Goal: Transaction & Acquisition: Book appointment/travel/reservation

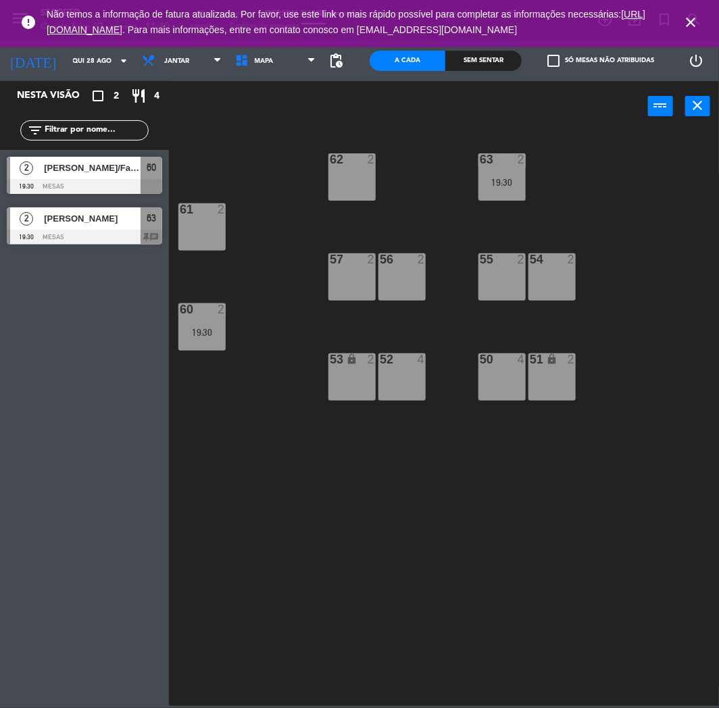
click at [686, 20] on icon "close" at bounding box center [690, 22] width 16 height 16
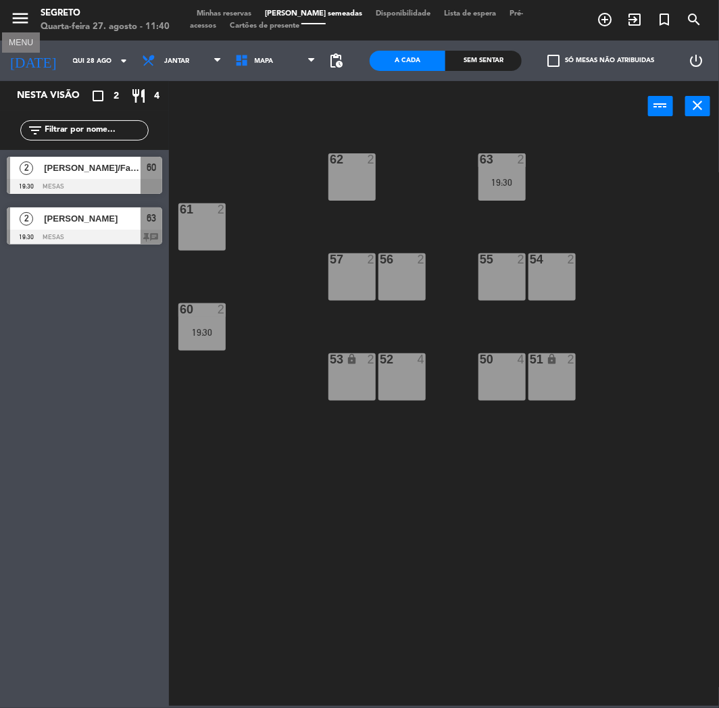
click at [25, 24] on icon "menu" at bounding box center [20, 18] width 20 height 20
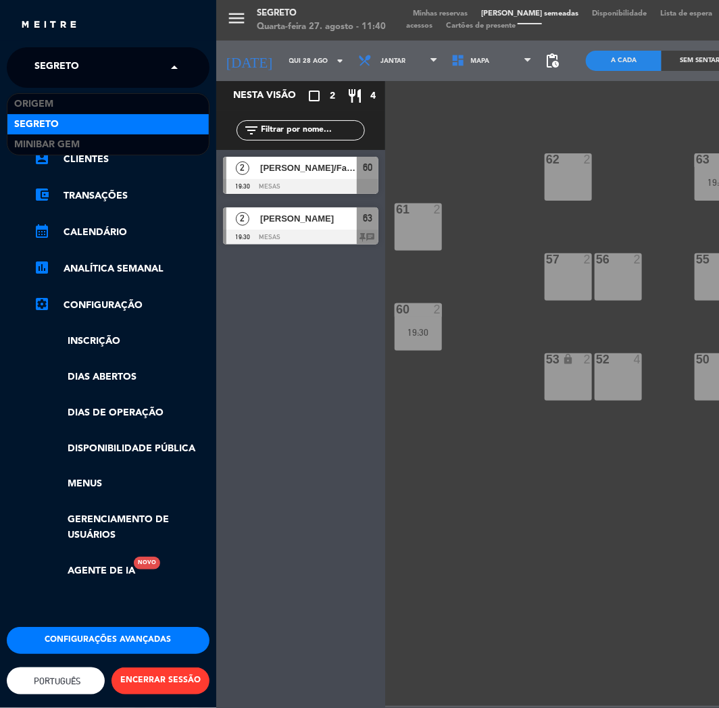
click at [51, 53] on span "Segreto" at bounding box center [56, 67] width 45 height 28
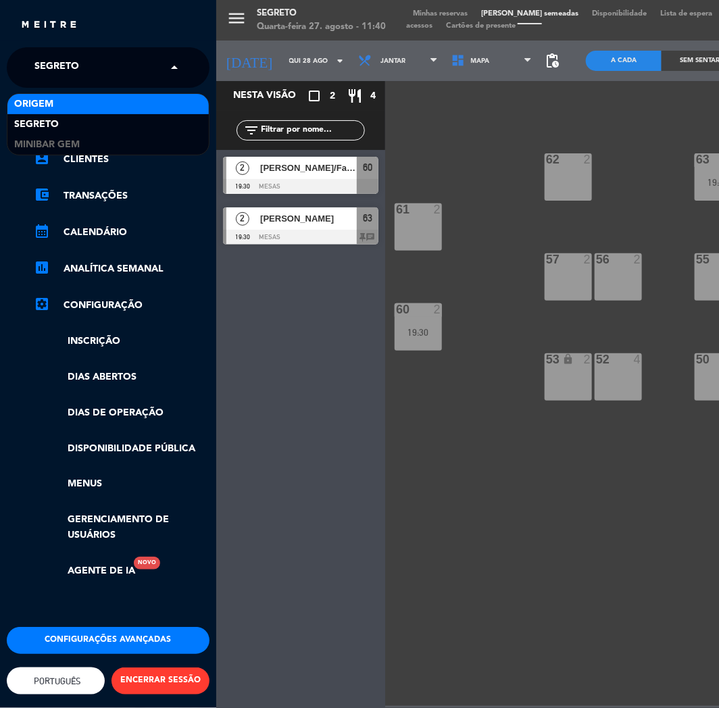
click at [52, 105] on span "Origem" at bounding box center [33, 105] width 39 height 16
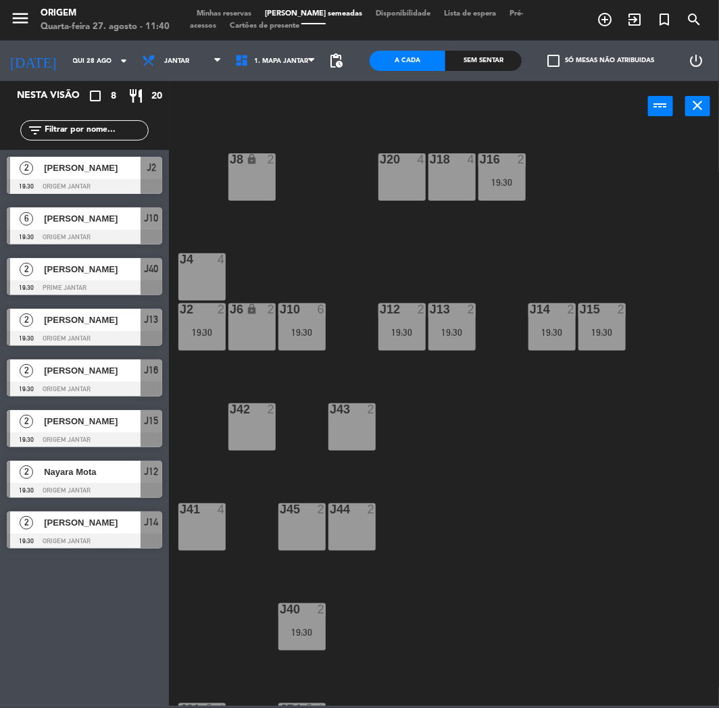
click at [240, 174] on div "J8 lock 2" at bounding box center [251, 176] width 47 height 47
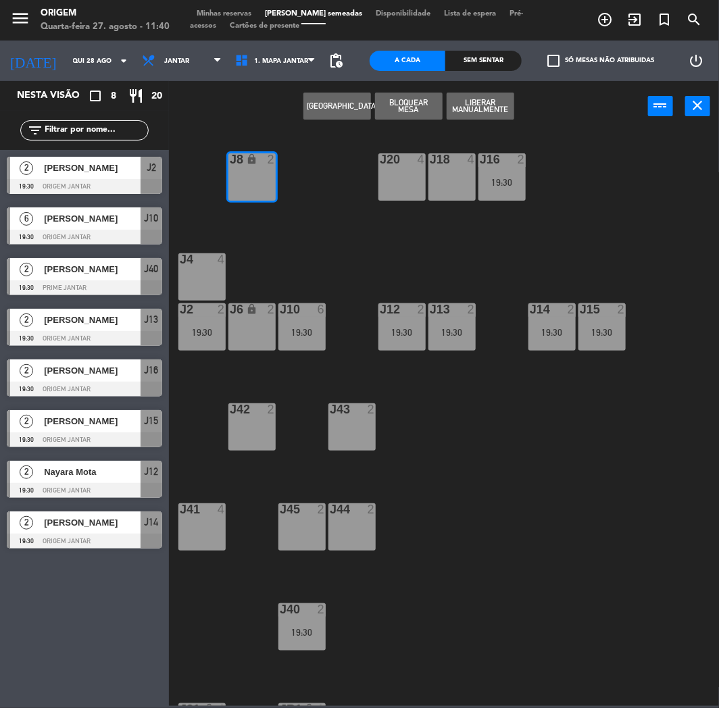
click at [340, 105] on button "[GEOGRAPHIC_DATA]" at bounding box center [337, 106] width 68 height 27
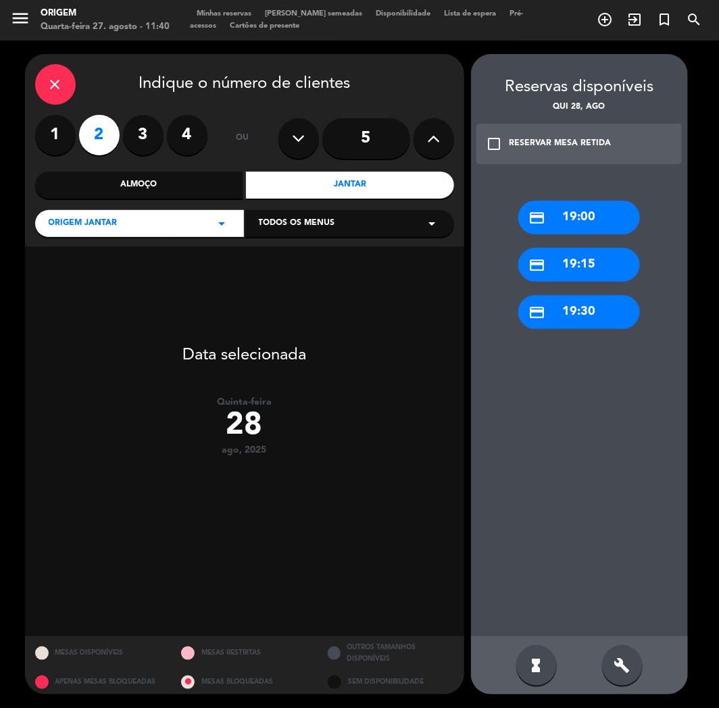
click at [59, 134] on label "1" at bounding box center [55, 135] width 41 height 41
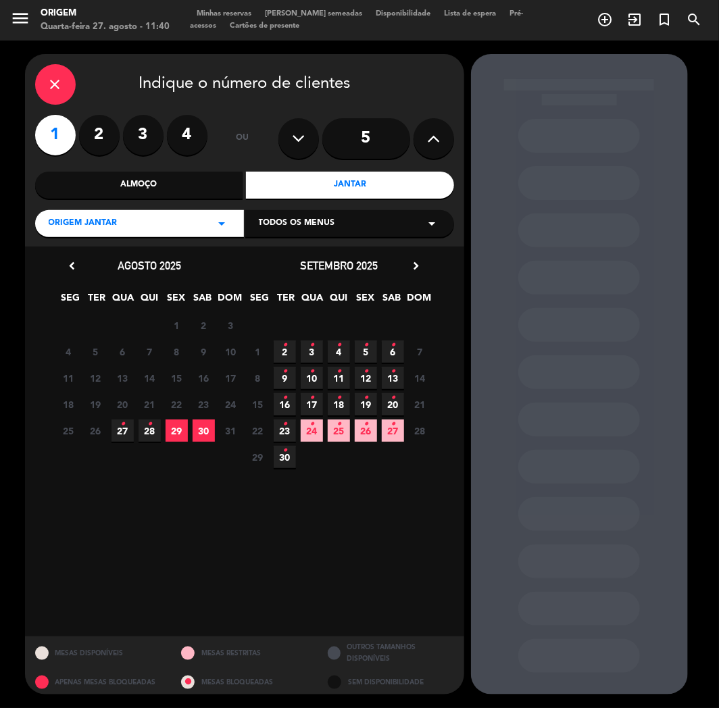
drag, startPoint x: 143, startPoint y: 427, endPoint x: 274, endPoint y: 433, distance: 131.8
click at [143, 427] on span "28 •" at bounding box center [149, 430] width 22 height 22
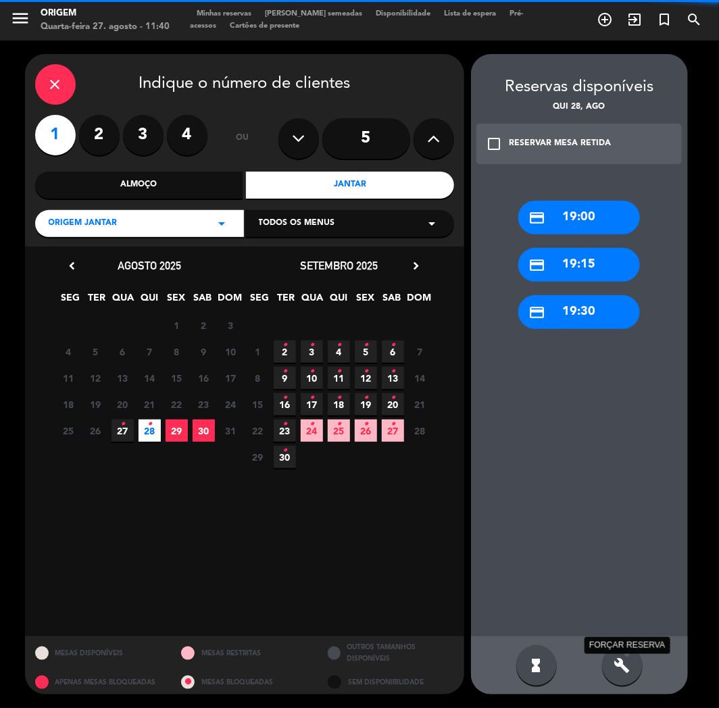
click at [623, 670] on icon "build" at bounding box center [622, 665] width 16 height 16
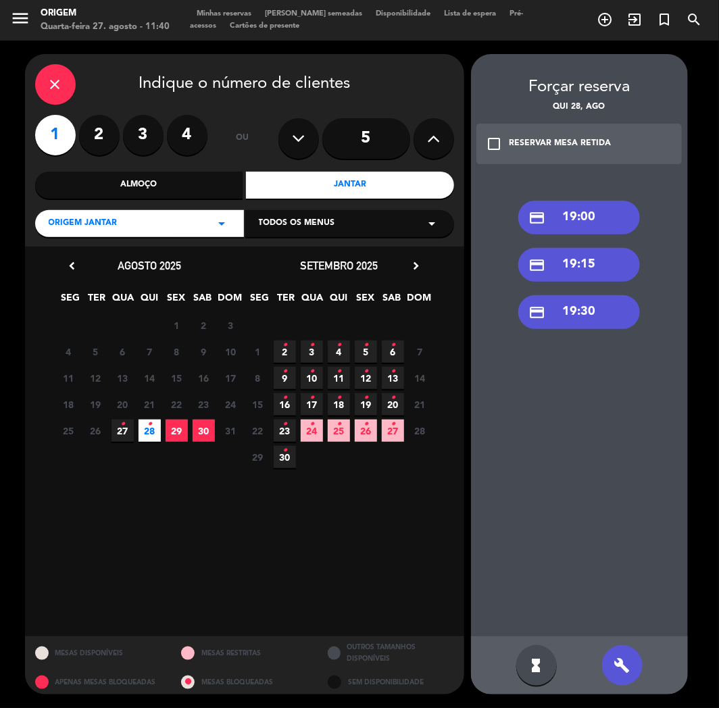
click at [589, 226] on div "credit_card 19:00" at bounding box center [579, 218] width 122 height 34
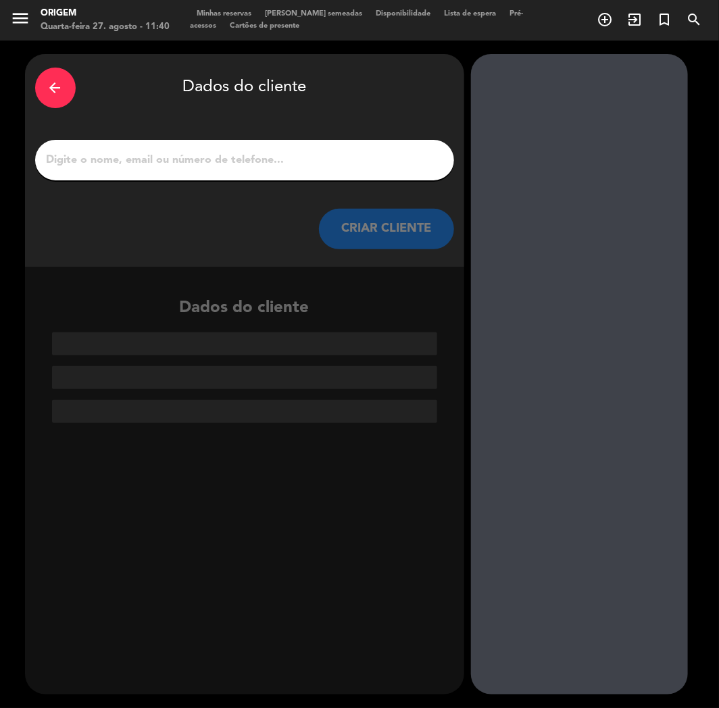
click at [376, 157] on input "1" at bounding box center [244, 160] width 398 height 19
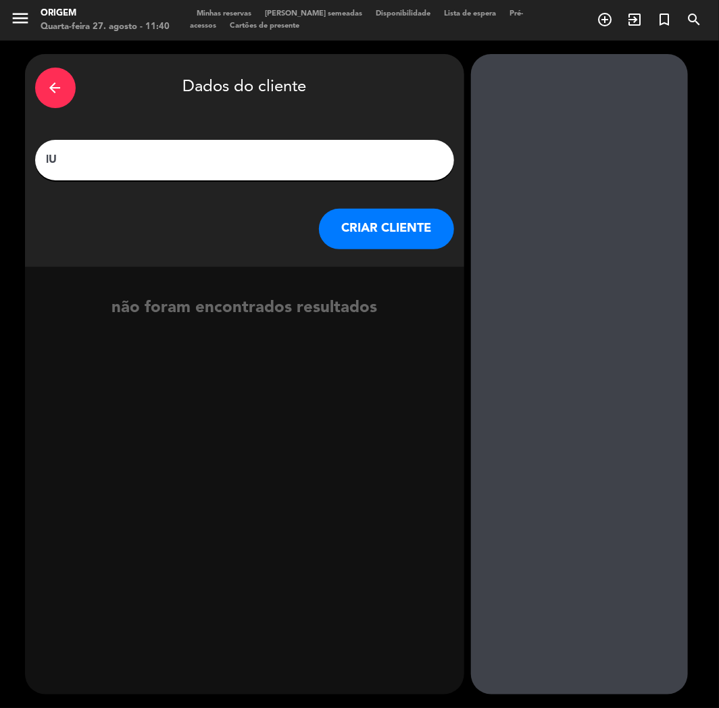
type input "l"
type input "[PERSON_NAME]"
click at [375, 231] on button "CRIAR CLIENTE" at bounding box center [386, 229] width 135 height 41
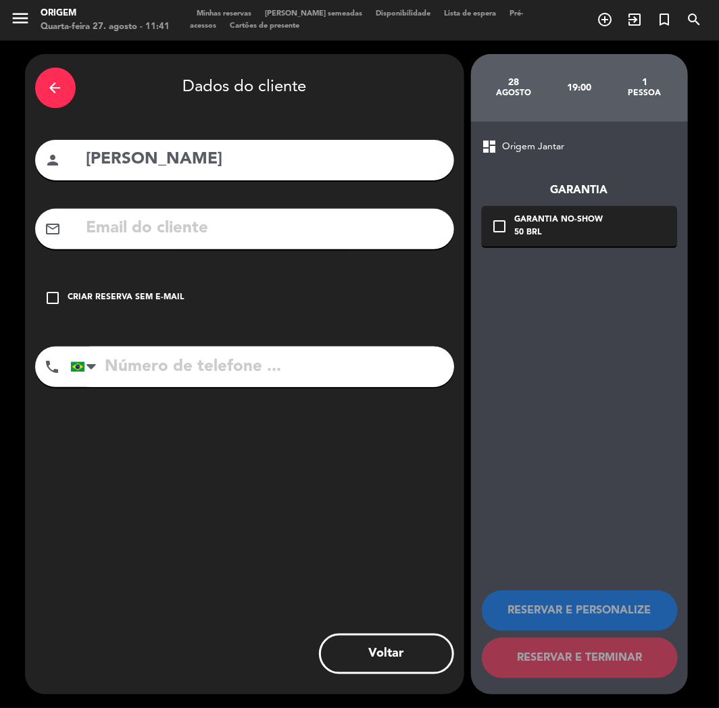
click at [146, 294] on div "Criar reserva sem e-mail" at bounding box center [126, 298] width 116 height 14
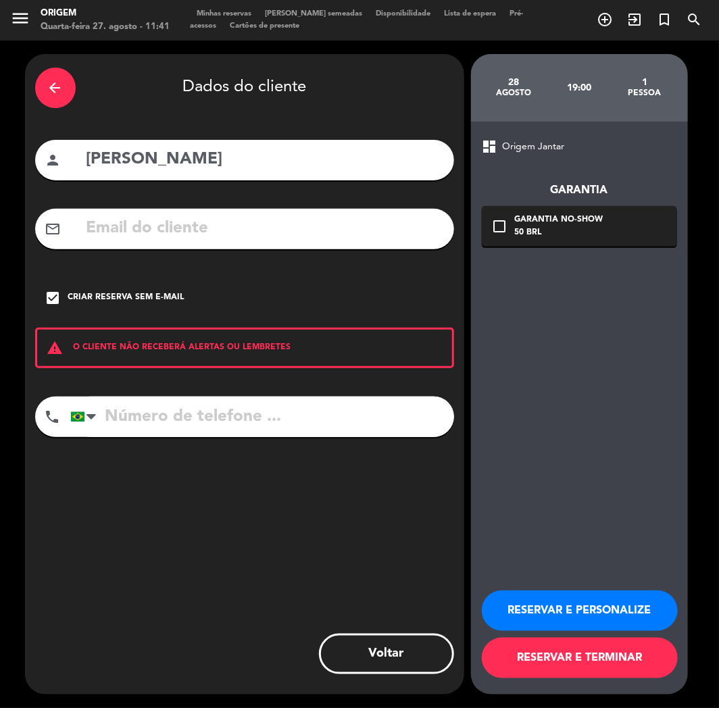
click at [56, 301] on icon "check_box" at bounding box center [53, 298] width 16 height 16
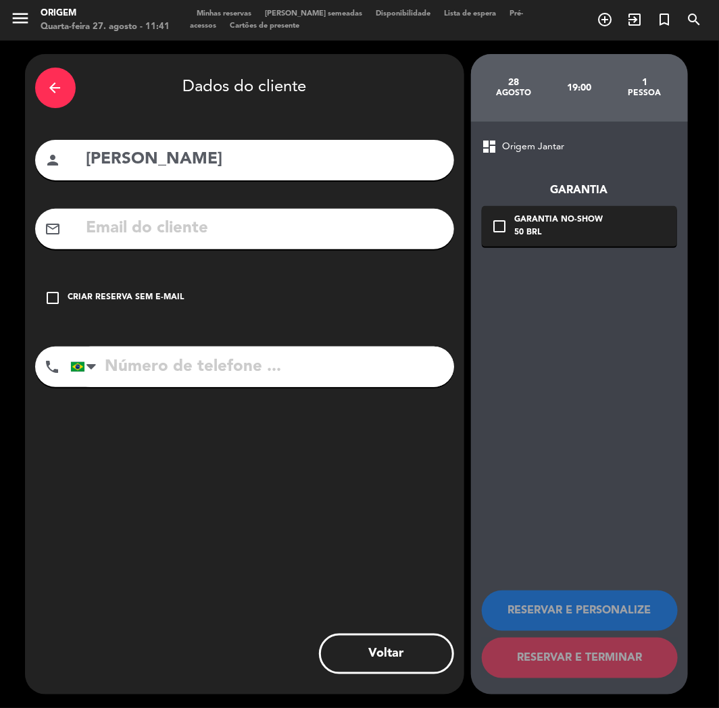
click at [124, 212] on div "mail_outline" at bounding box center [244, 229] width 419 height 41
click at [126, 226] on input "text" at bounding box center [264, 229] width 359 height 28
paste input "[PERSON_NAME][EMAIL_ADDRESS][DOMAIN_NAME]"
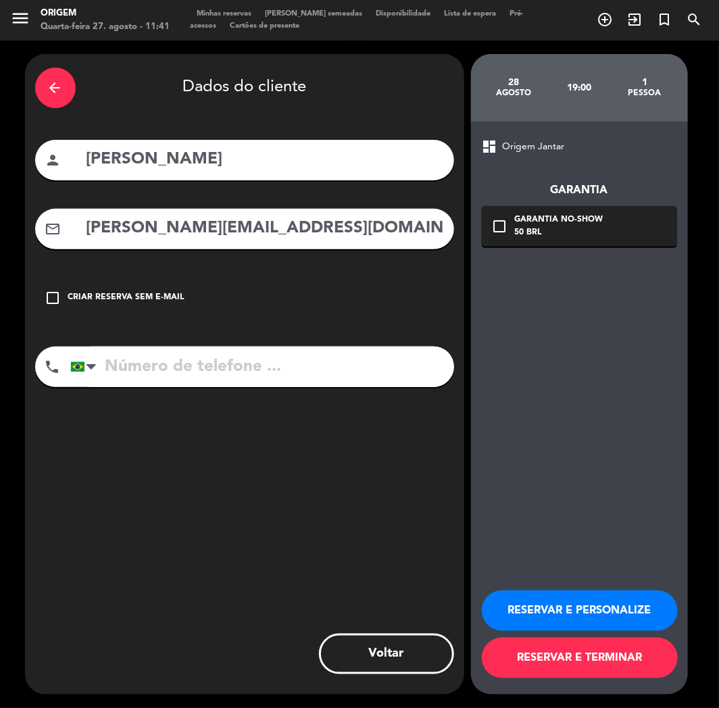
type input "[PERSON_NAME][EMAIL_ADDRESS][DOMAIN_NAME]"
click at [189, 376] on input "tel" at bounding box center [262, 366] width 384 height 41
paste input "[PHONE_NUMBER]"
type input "[PHONE_NUMBER]"
click at [151, 299] on div "Criar reserva sem e-mail" at bounding box center [126, 298] width 116 height 14
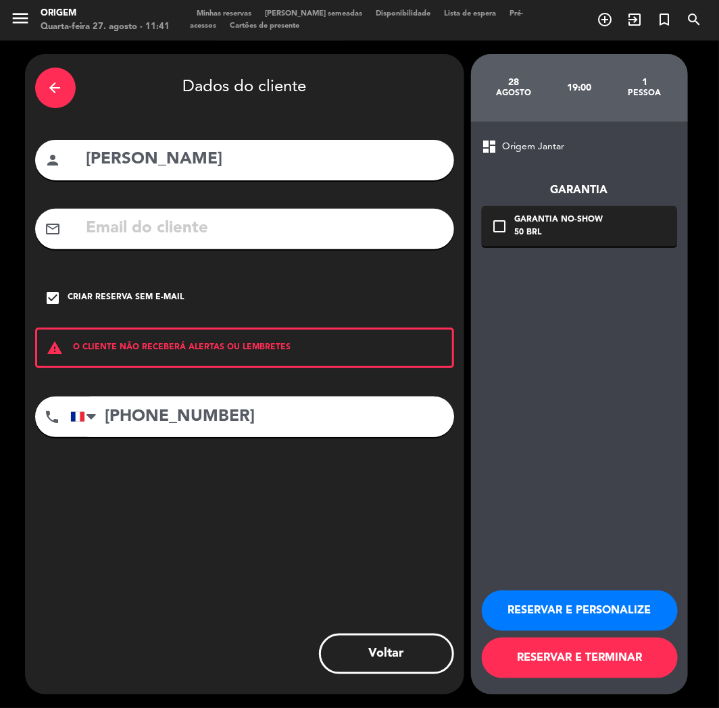
click at [118, 292] on div "Criar reserva sem e-mail" at bounding box center [126, 298] width 116 height 14
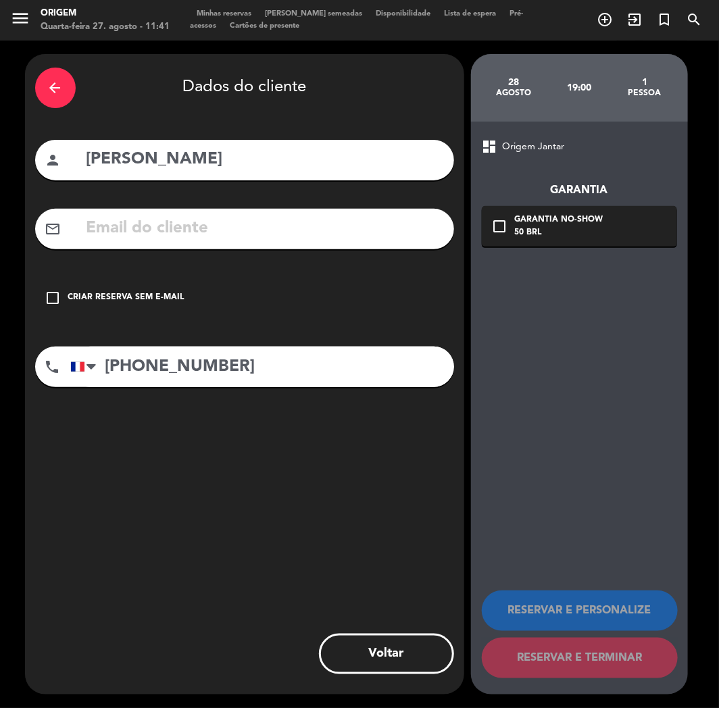
click at [217, 238] on input "text" at bounding box center [264, 229] width 359 height 28
paste input "[PHONE_NUMBER]"
type input "[PHONE_NUMBER]"
click at [217, 215] on input "[PHONE_NUMBER]" at bounding box center [264, 229] width 359 height 28
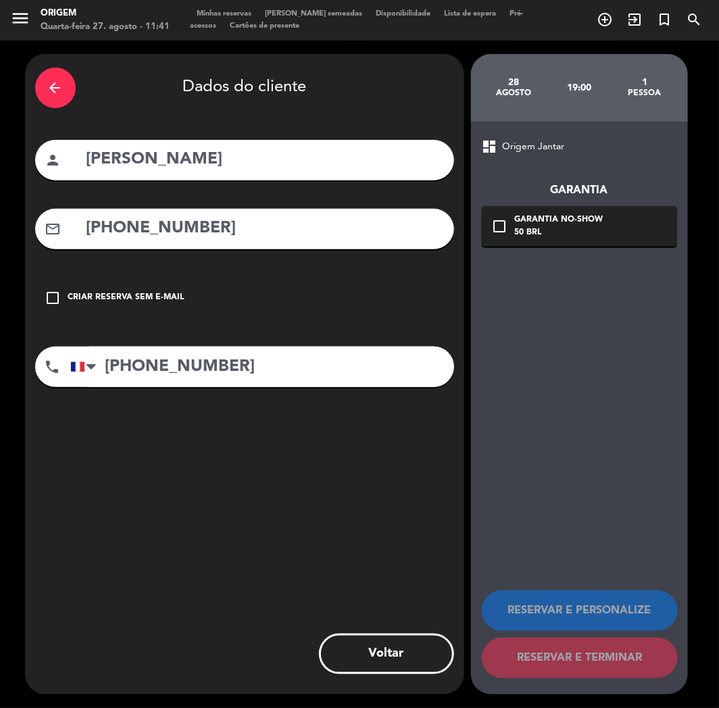
click at [217, 215] on input "[PHONE_NUMBER]" at bounding box center [264, 229] width 359 height 28
paste input "[PERSON_NAME][EMAIL_ADDRESS][DOMAIN_NAME]"
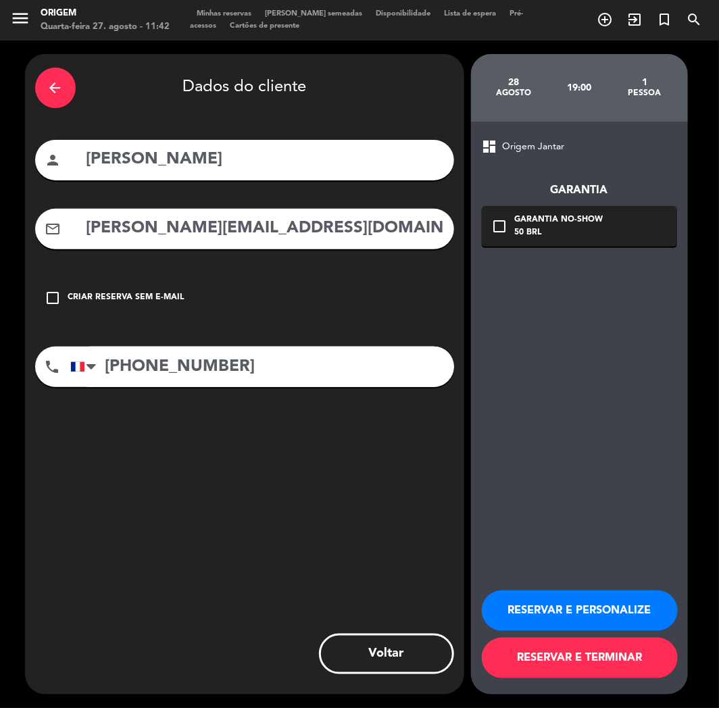
type input "[PERSON_NAME][EMAIL_ADDRESS][DOMAIN_NAME]"
click at [590, 609] on button "RESERVAR E PERSONALIZE" at bounding box center [580, 610] width 196 height 41
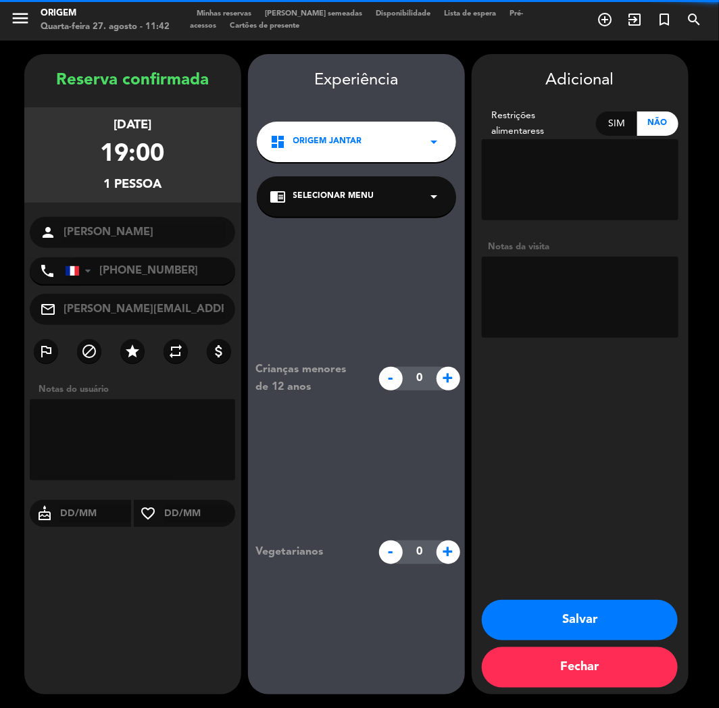
click at [588, 312] on textarea at bounding box center [580, 297] width 197 height 81
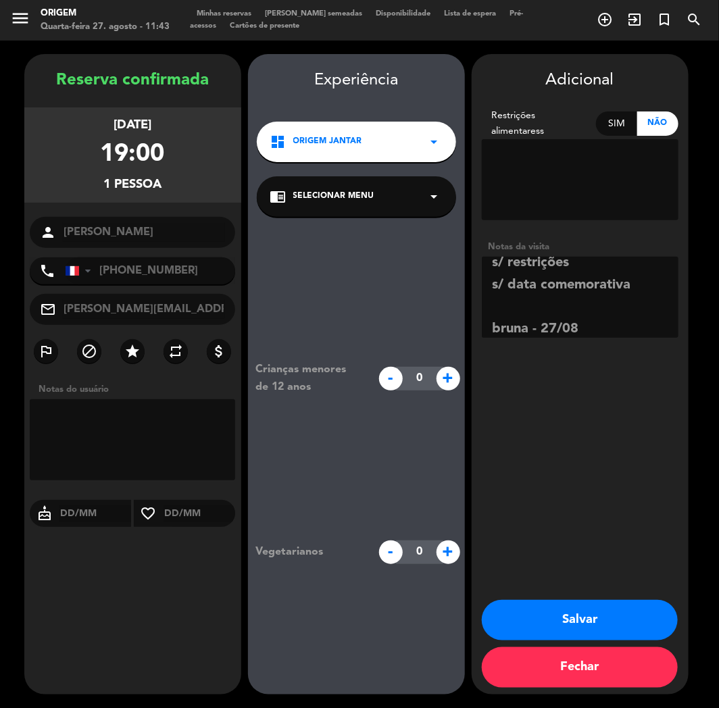
scroll to position [120, 0]
type textarea "não conseguiu colocar o cartão na reserva. fiz sem o no-show (é uma francesa) s…"
click at [559, 603] on button "Salvar" at bounding box center [580, 620] width 196 height 41
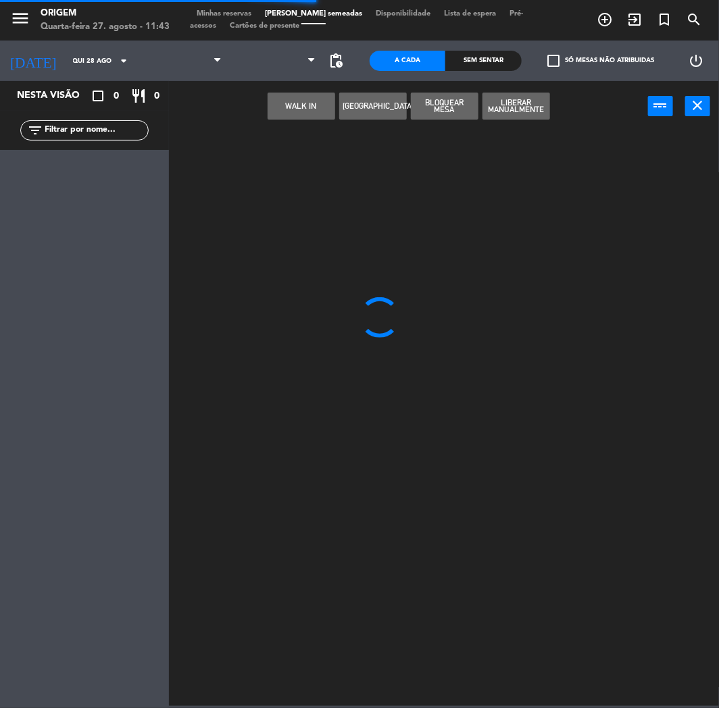
click at [613, 613] on div at bounding box center [447, 418] width 542 height 576
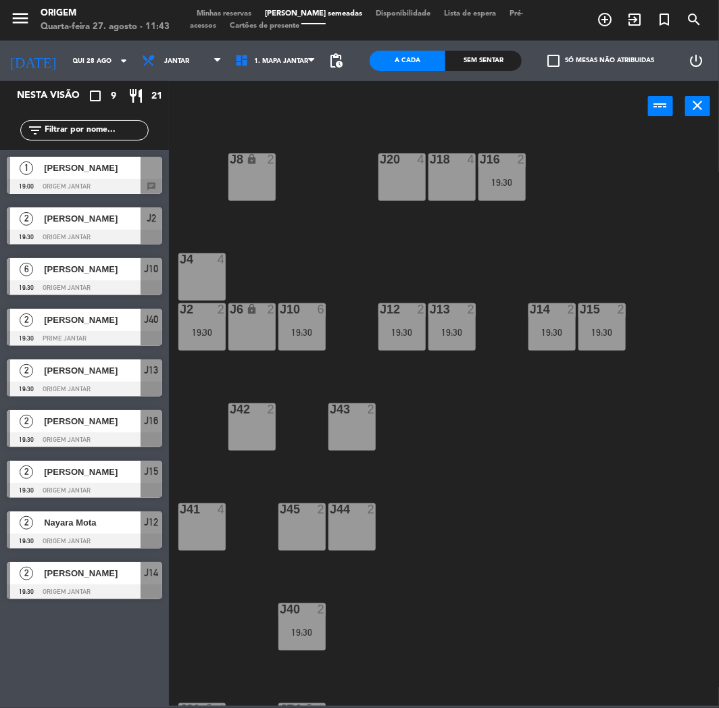
click at [253, 179] on div "J8 lock 2" at bounding box center [251, 176] width 47 height 47
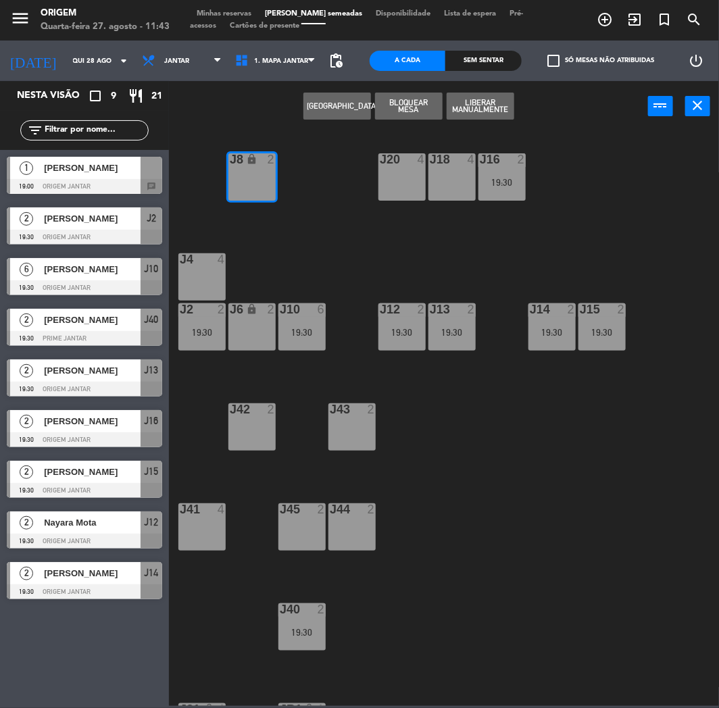
click at [159, 163] on div at bounding box center [151, 168] width 22 height 22
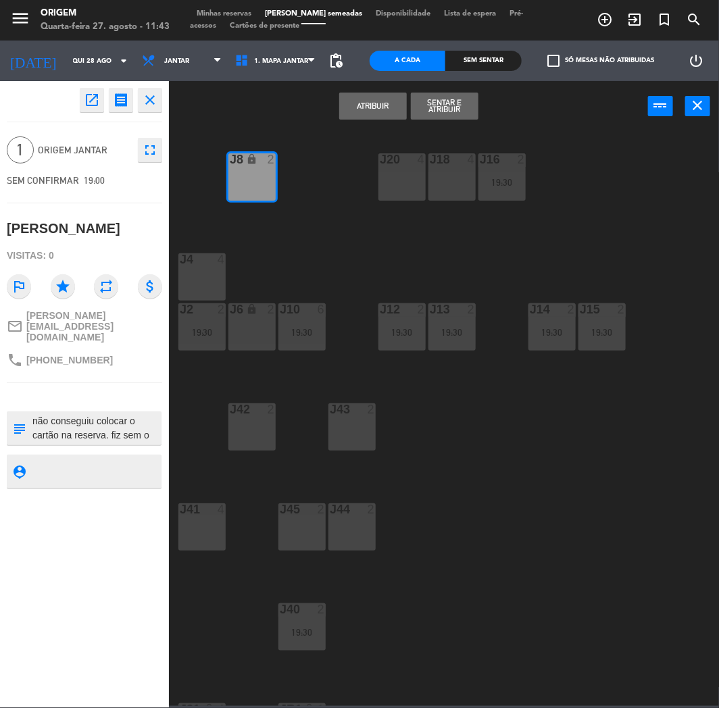
click at [374, 97] on button "Atribuir" at bounding box center [373, 106] width 68 height 27
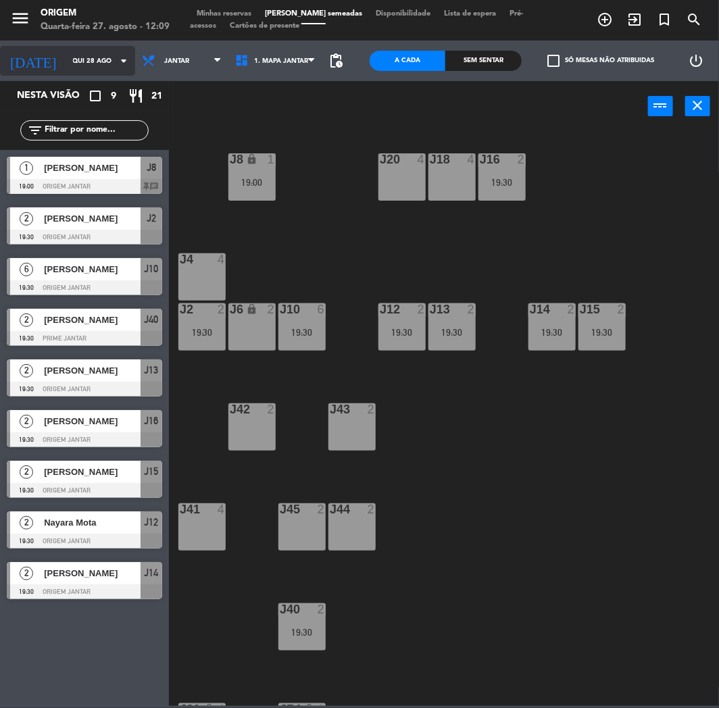
click at [66, 58] on input "Qui 28 ago" at bounding box center [111, 61] width 91 height 21
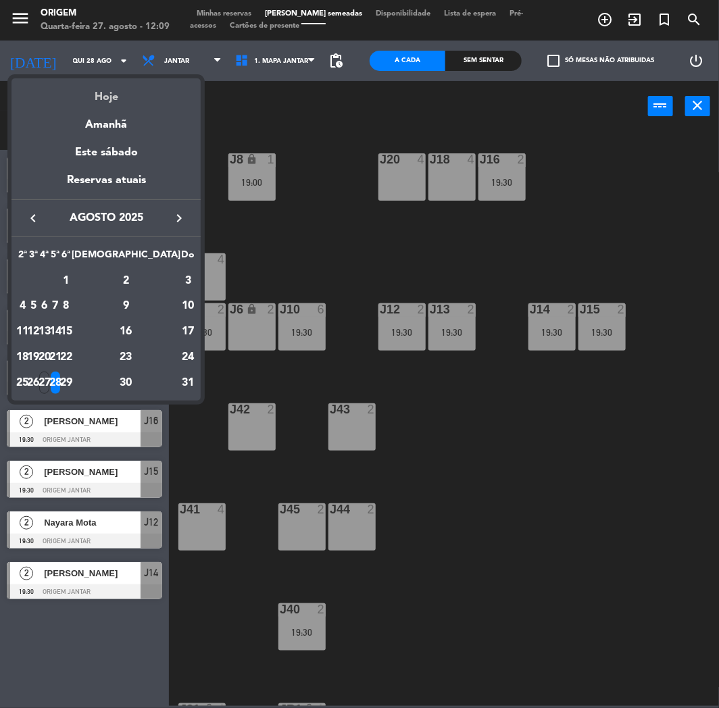
click at [111, 95] on div "Hoje" at bounding box center [105, 92] width 189 height 28
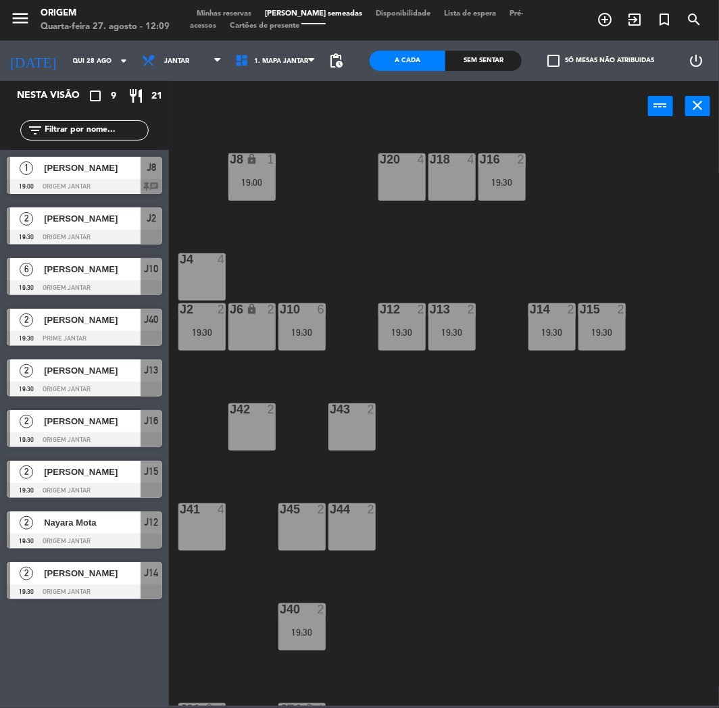
type input "Qua 27 ago"
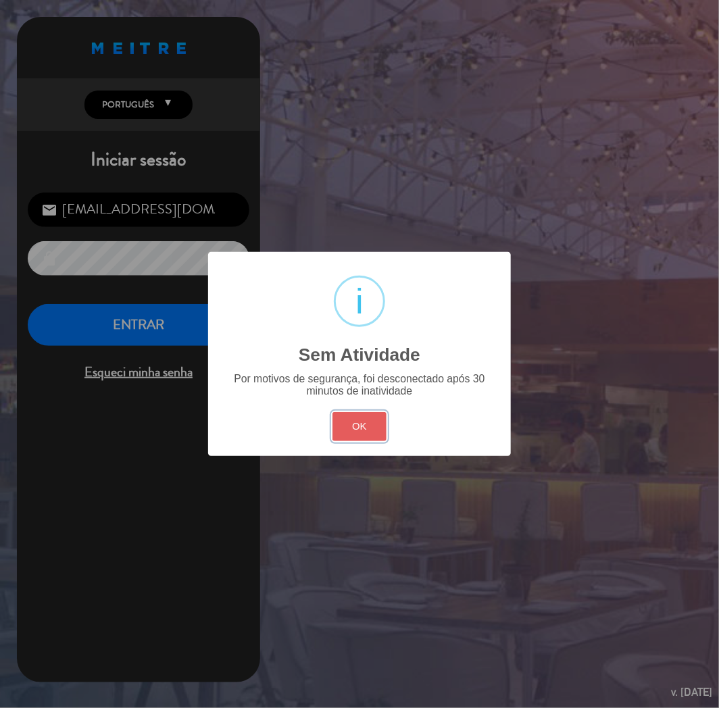
click at [353, 420] on button "OK" at bounding box center [359, 426] width 55 height 29
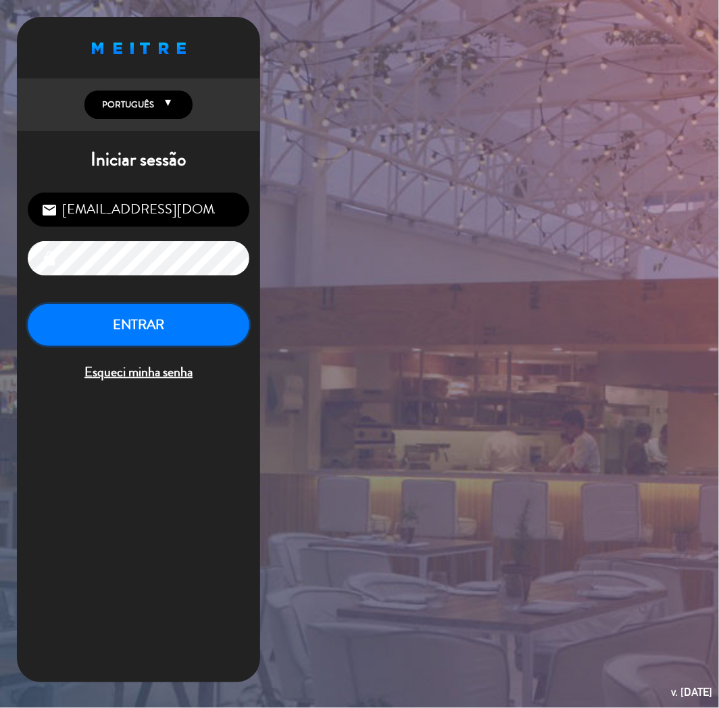
click at [235, 335] on button "ENTRAR" at bounding box center [139, 325] width 222 height 43
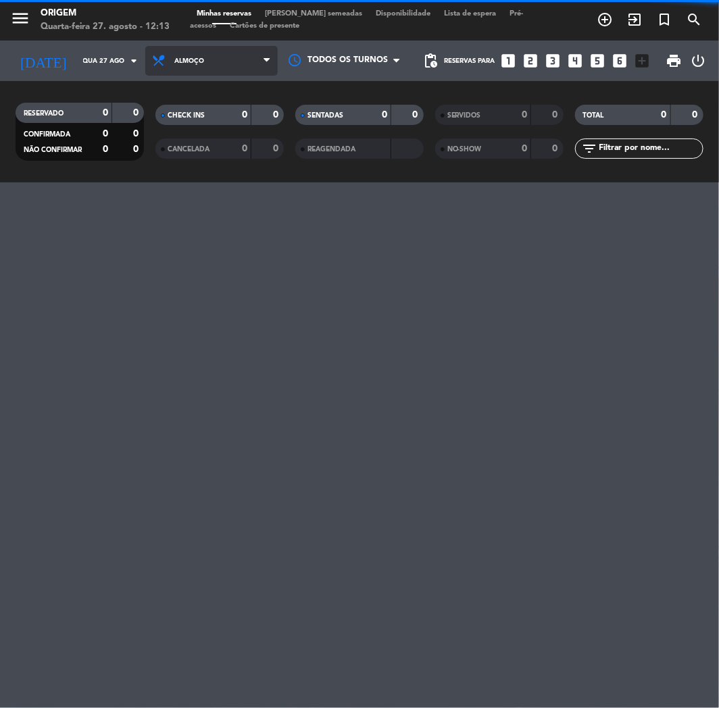
click at [186, 55] on span "Almoço" at bounding box center [211, 61] width 132 height 30
click at [185, 153] on div "CANCELADA" at bounding box center [190, 149] width 62 height 16
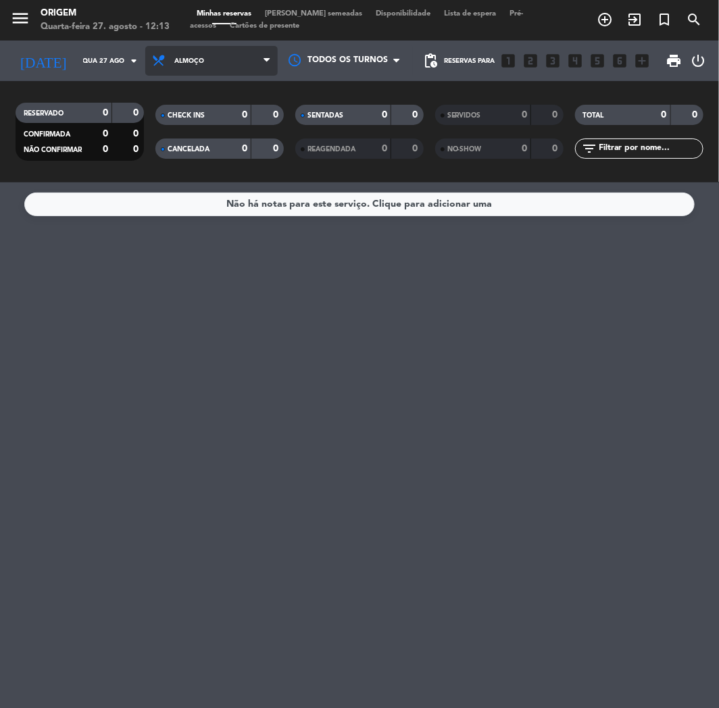
click at [207, 129] on div "menu Origem Quarta-feira 27. agosto - 12:13 Minhas reservas Mesas semeadas Disp…" at bounding box center [359, 91] width 719 height 182
click at [205, 68] on span "Almoço" at bounding box center [211, 61] width 132 height 30
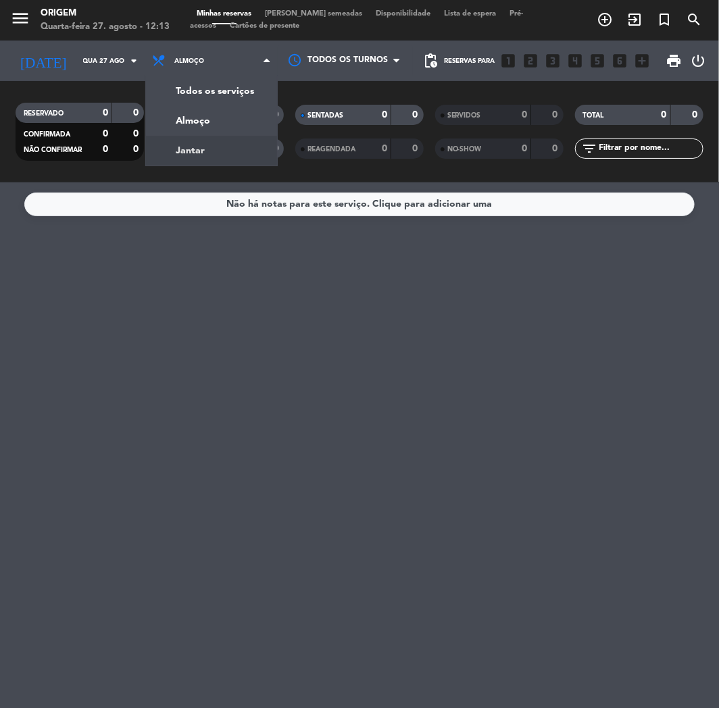
click at [201, 149] on div "menu Origem Quarta-feira 27. agosto - 12:13 Minhas reservas Mesas semeadas Disp…" at bounding box center [359, 91] width 719 height 182
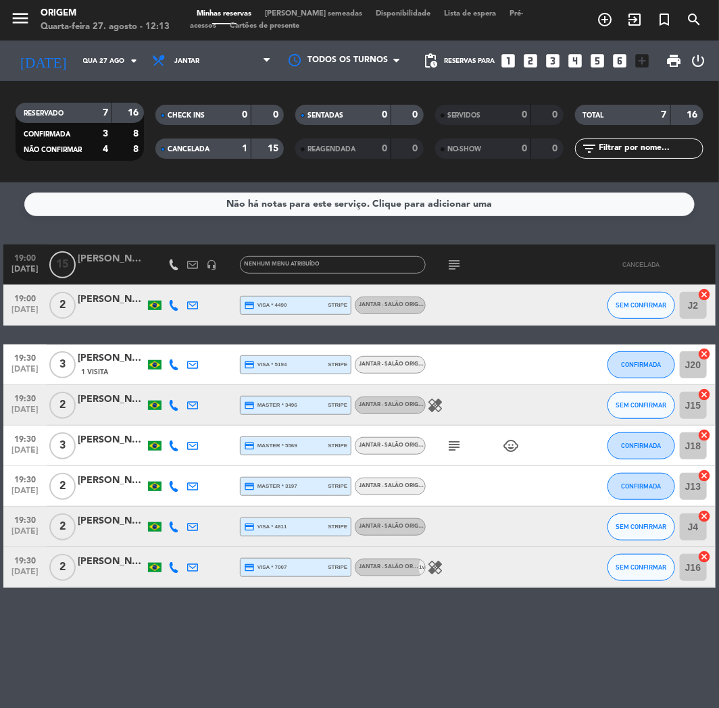
click at [105, 363] on div "[PERSON_NAME]" at bounding box center [112, 359] width 68 height 16
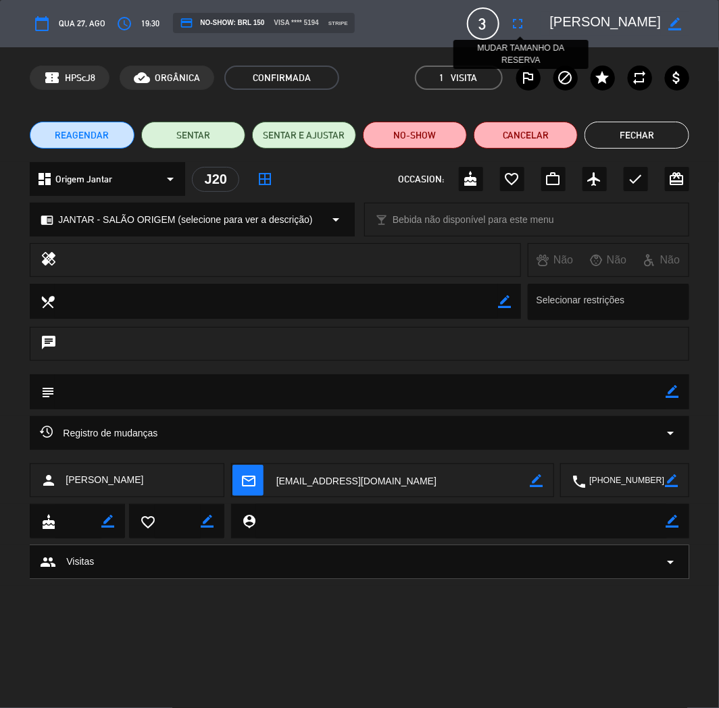
click at [516, 14] on button "fullscreen" at bounding box center [518, 23] width 24 height 24
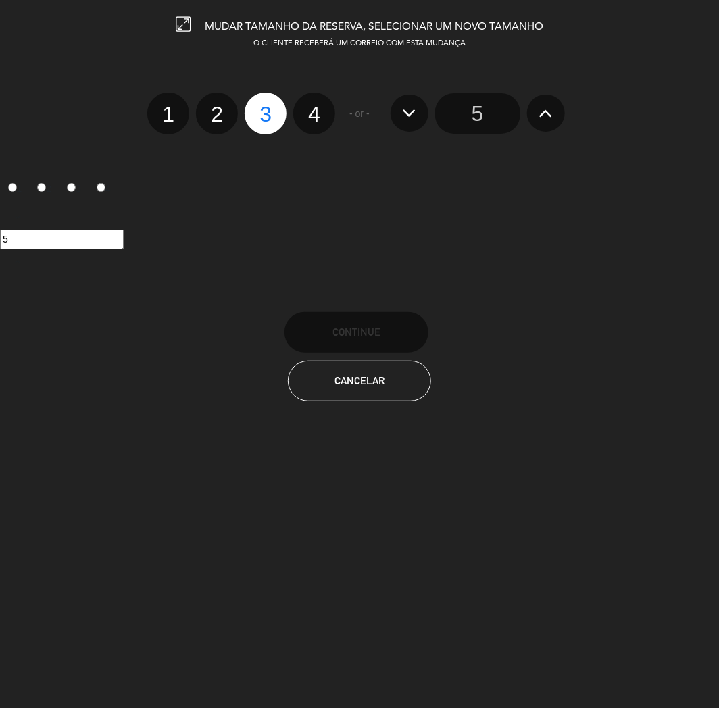
click at [221, 112] on label "2" at bounding box center [217, 114] width 42 height 42
click at [220, 107] on input "2" at bounding box center [215, 102] width 9 height 9
radio input "true"
radio input "false"
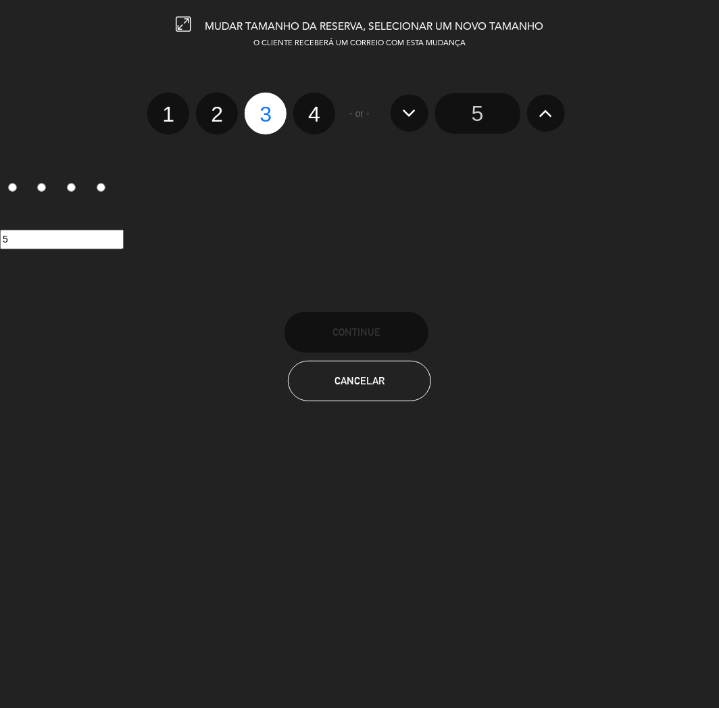
radio input "false"
radio input "true"
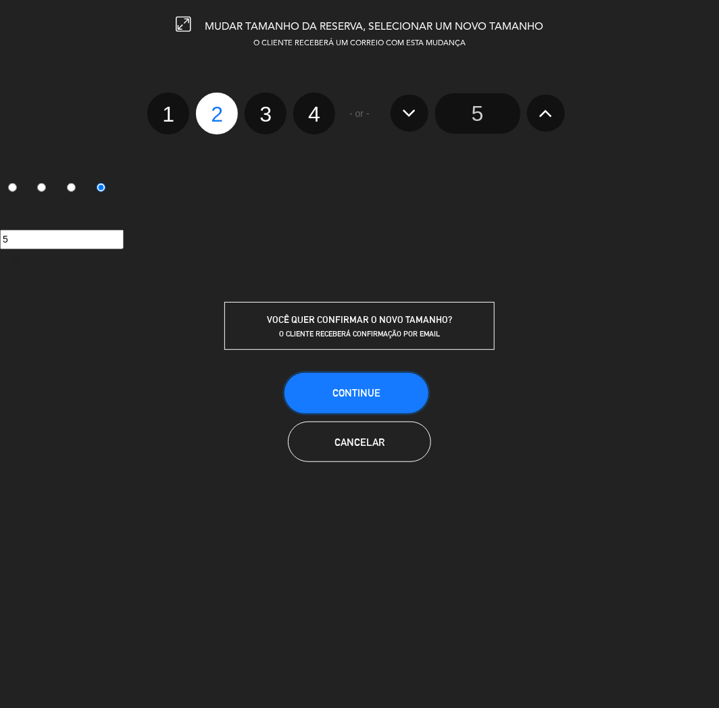
click at [379, 395] on span "CONTINUE" at bounding box center [356, 392] width 48 height 11
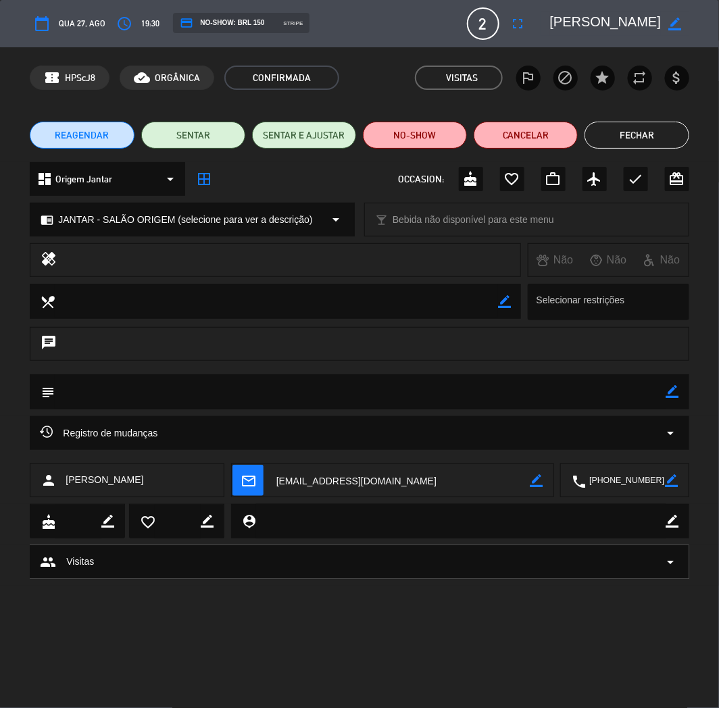
click at [638, 139] on button "Fechar" at bounding box center [636, 135] width 104 height 27
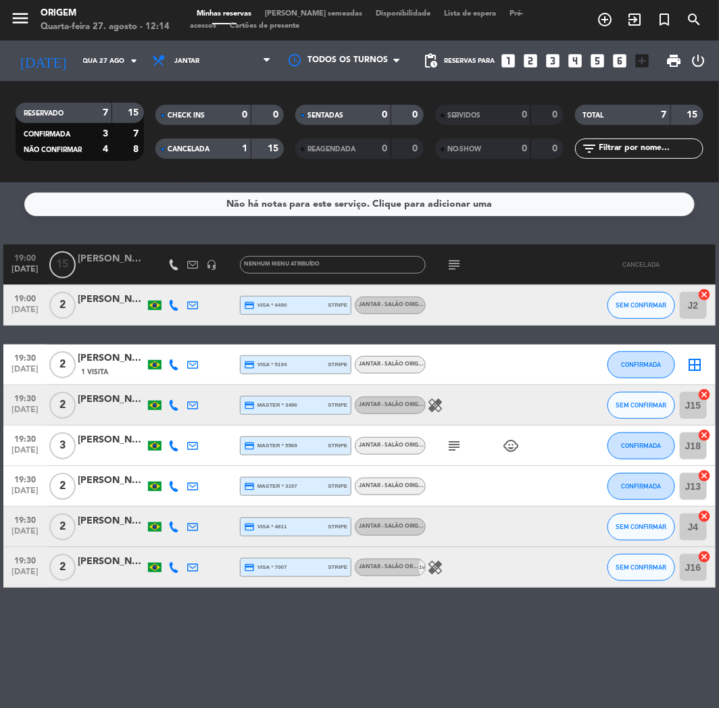
click at [706, 355] on div "border_all" at bounding box center [695, 364] width 41 height 40
click at [700, 363] on icon "border_all" at bounding box center [695, 365] width 16 height 16
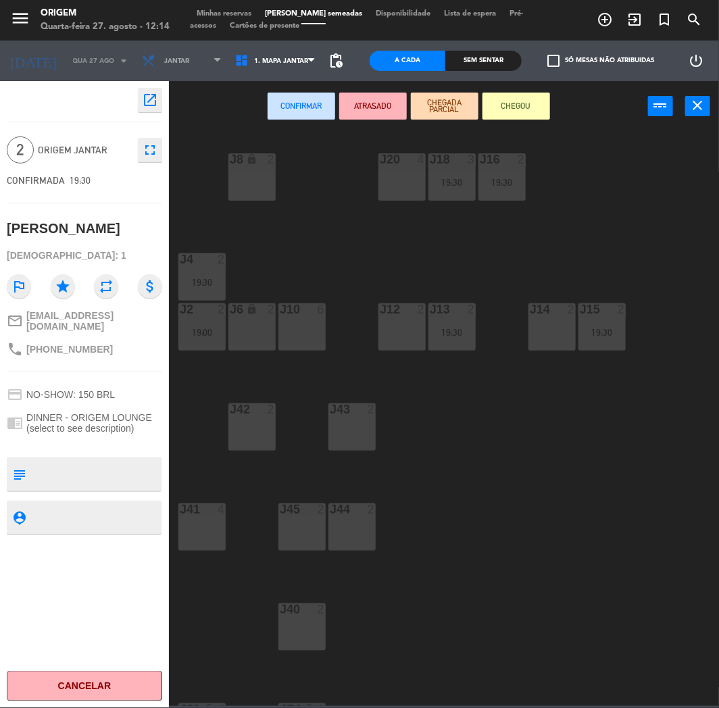
click at [263, 174] on div "J8 lock 2" at bounding box center [251, 176] width 47 height 47
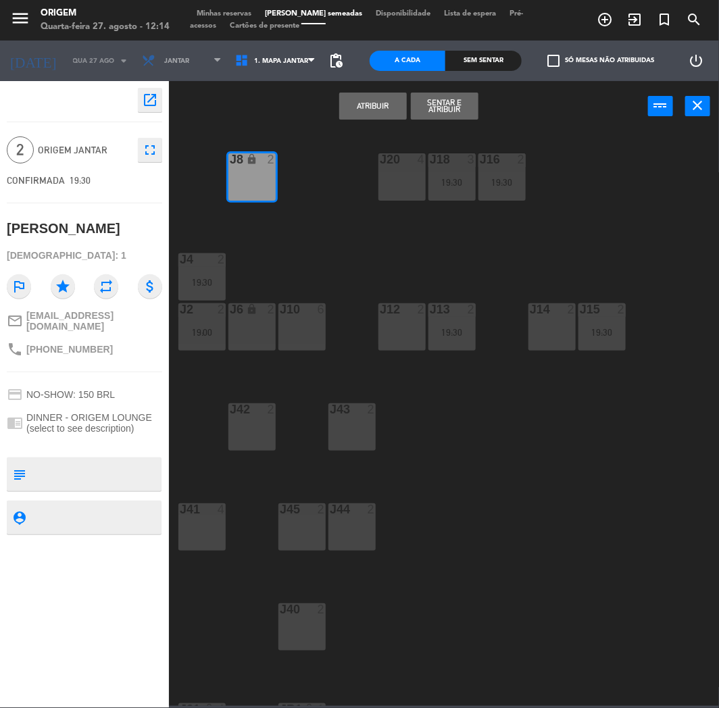
click at [412, 325] on div "J12 2" at bounding box center [401, 326] width 47 height 47
click at [367, 109] on button "Atribuir" at bounding box center [373, 106] width 68 height 27
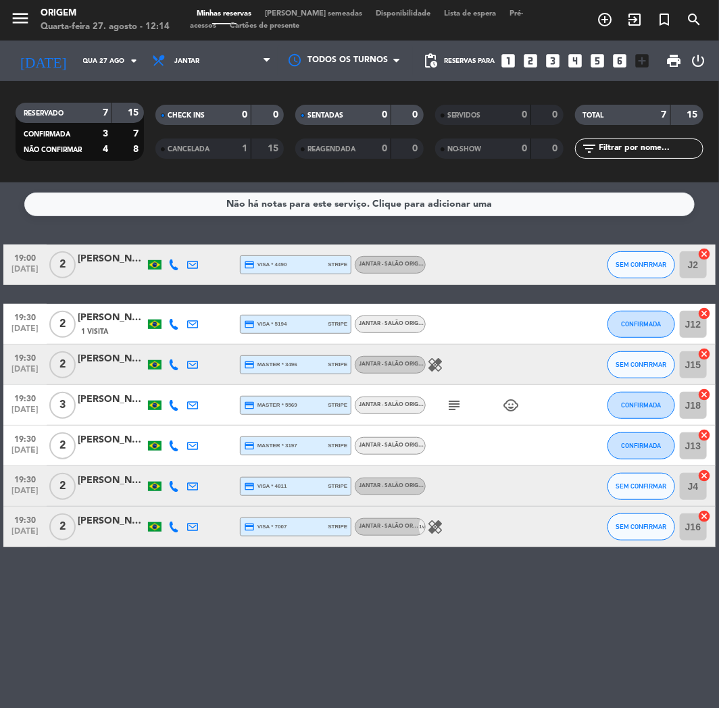
click at [291, 15] on span "[PERSON_NAME] semeadas" at bounding box center [313, 13] width 111 height 7
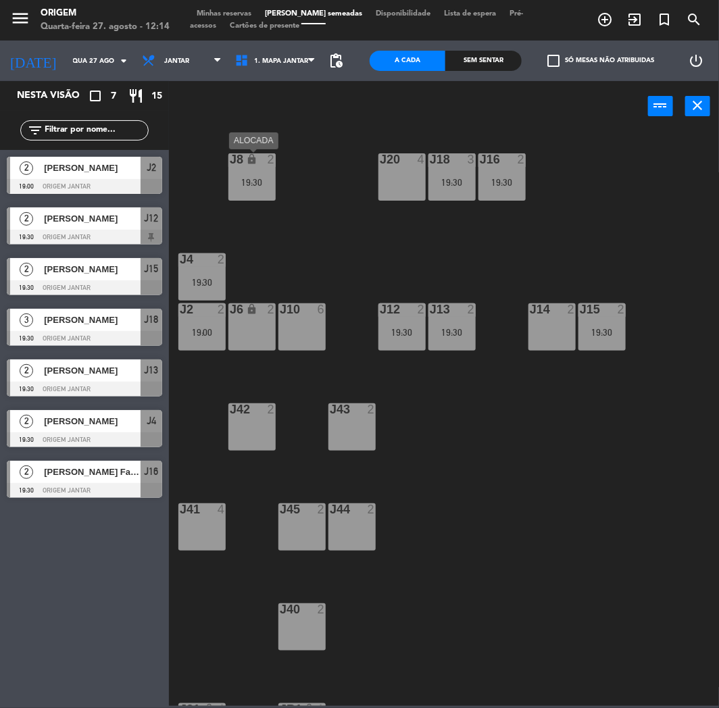
click at [259, 163] on div "lock" at bounding box center [251, 159] width 22 height 13
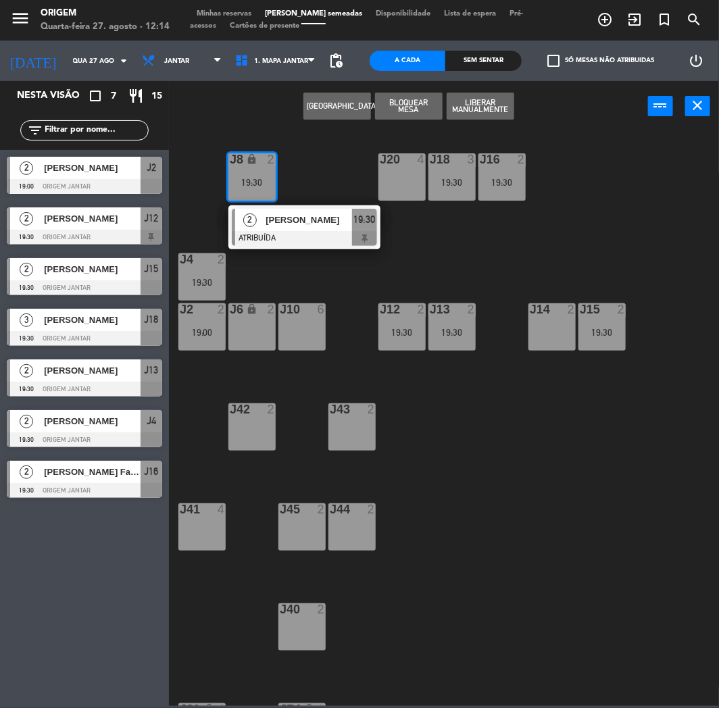
click at [552, 342] on div "J14 2" at bounding box center [551, 326] width 47 height 47
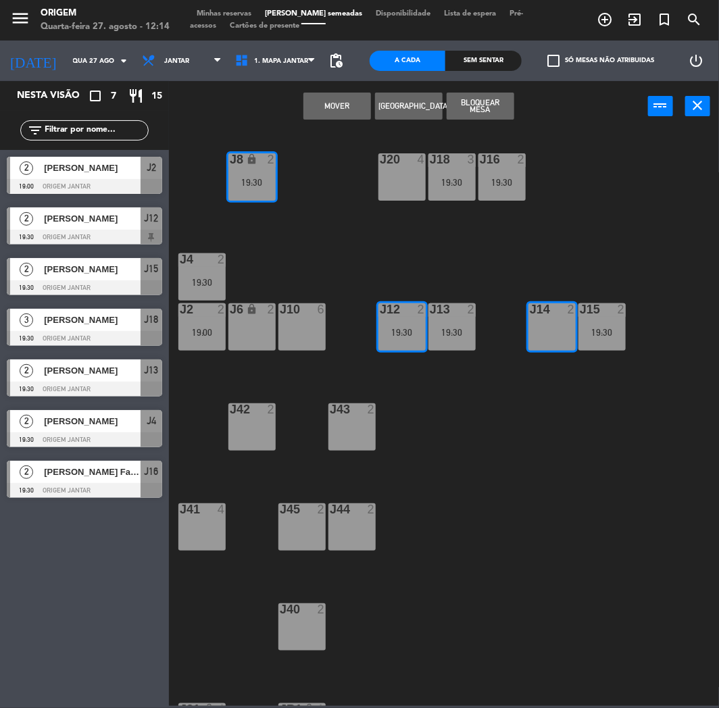
click at [340, 109] on button "MOVER" at bounding box center [337, 106] width 68 height 27
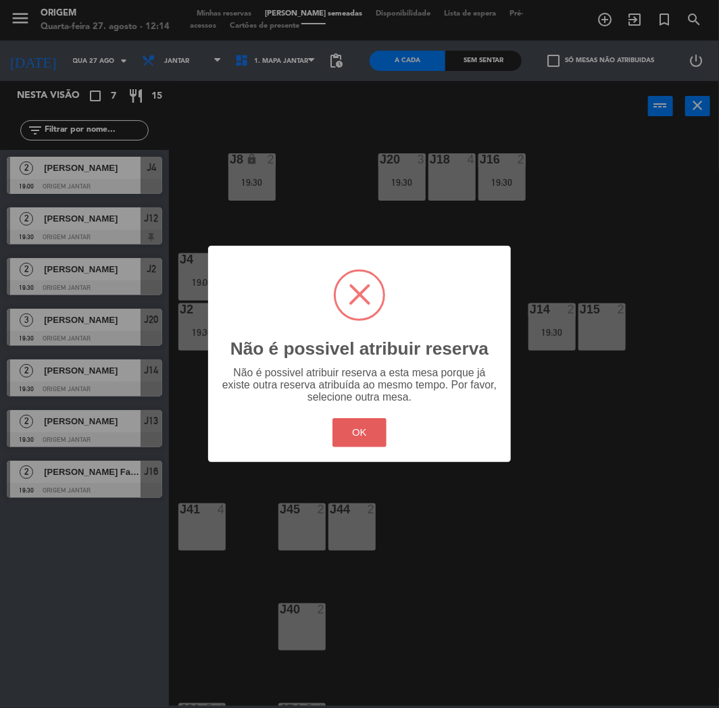
click at [359, 429] on button "OK" at bounding box center [359, 432] width 55 height 29
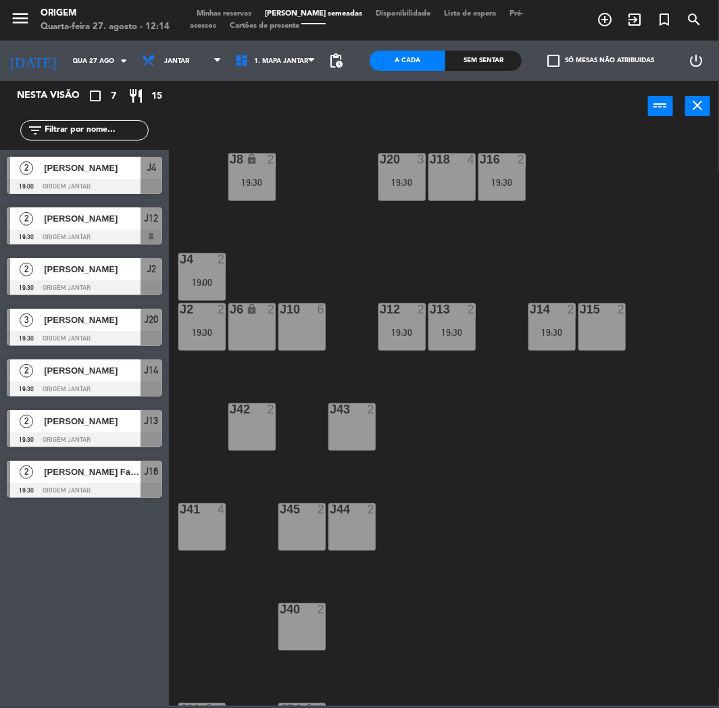
click at [609, 320] on div "J15 2" at bounding box center [601, 326] width 47 height 47
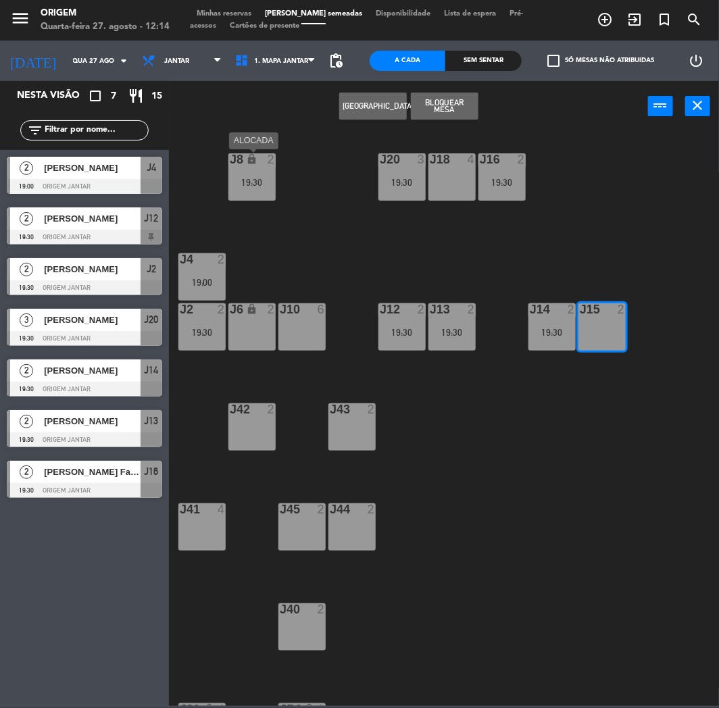
click at [240, 167] on div "J8 lock 2 19:30" at bounding box center [251, 176] width 47 height 47
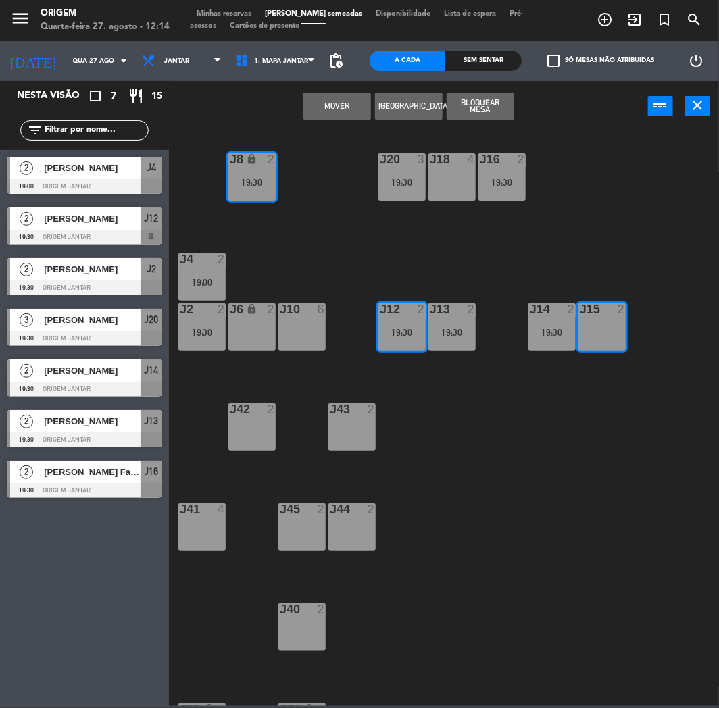
click at [347, 102] on button "MOVER" at bounding box center [337, 106] width 68 height 27
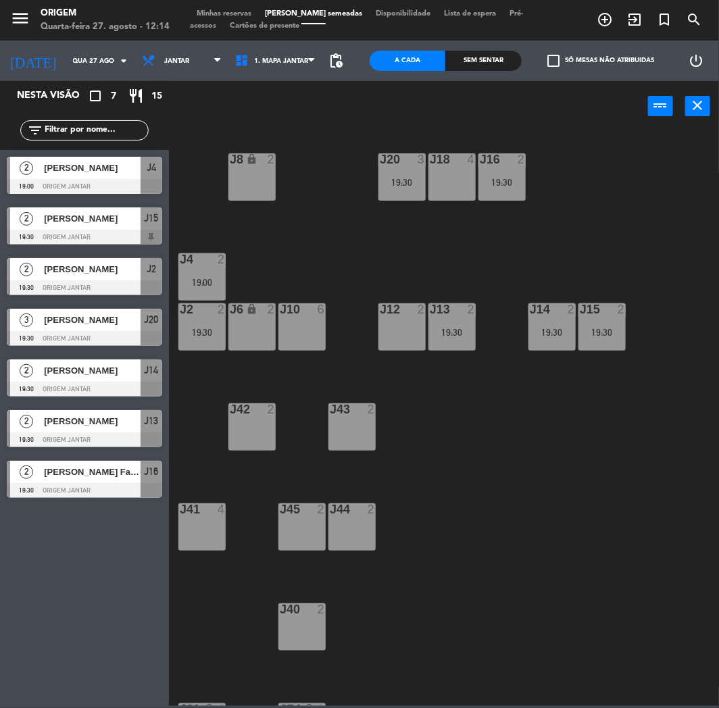
click at [544, 413] on div "J20 3 19:30 J16 2 19:30 J8 lock 2 J18 4 J4 2 19:00 J10 6 J12 2 J14 2 19:30 J2 2…" at bounding box center [447, 418] width 542 height 576
click at [65, 49] on div "[DATE] [DATE] arrow_drop_down" at bounding box center [67, 61] width 135 height 30
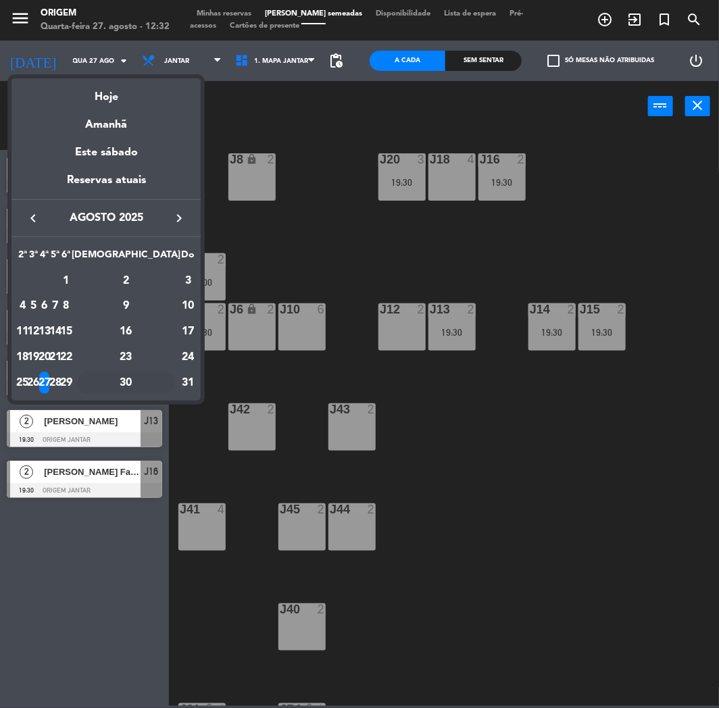
click at [153, 382] on div "30" at bounding box center [126, 382] width 98 height 23
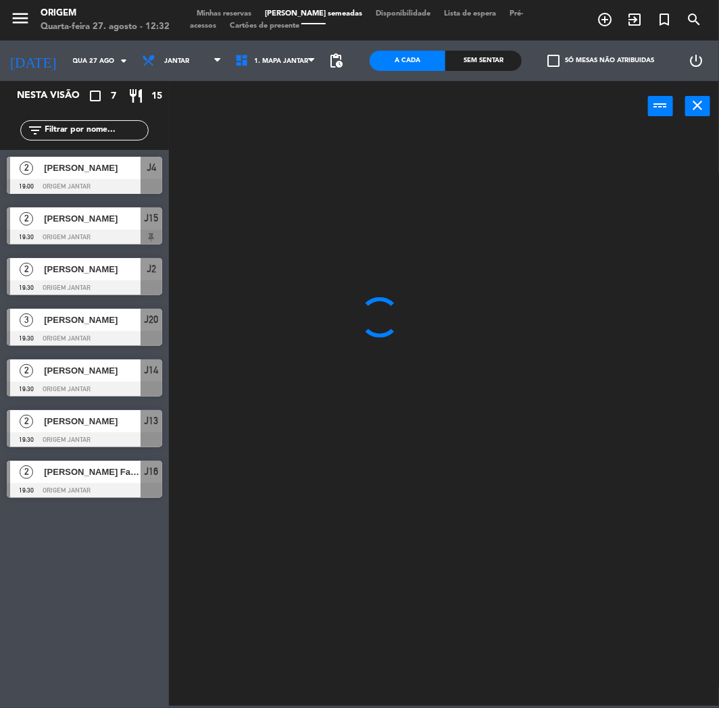
type input "Sáb 30 ago"
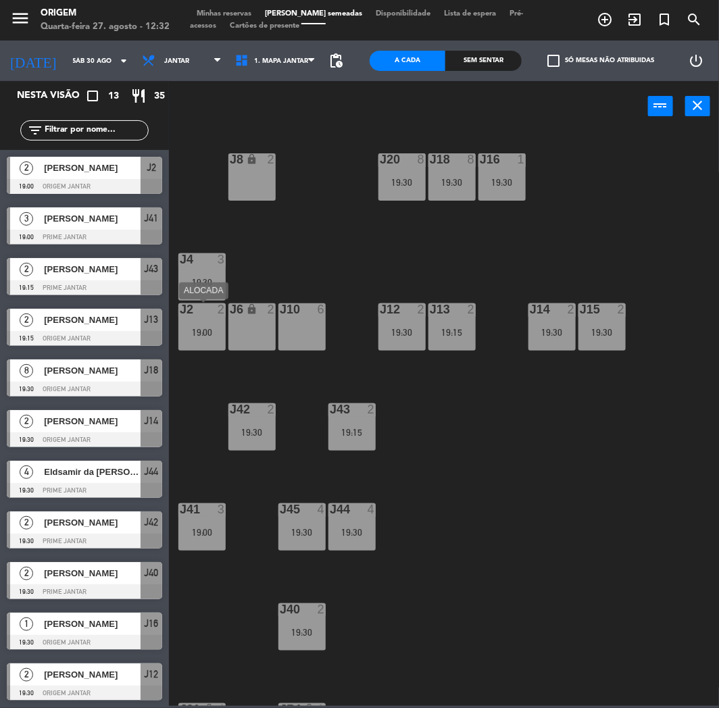
click at [221, 326] on div "J2 2 19:00" at bounding box center [201, 326] width 47 height 47
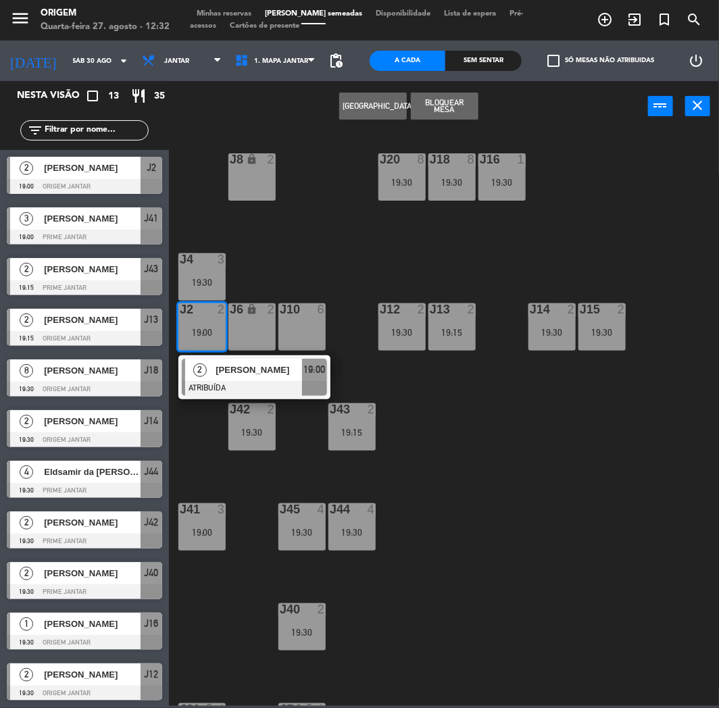
click at [241, 184] on div "J8 lock 2" at bounding box center [251, 176] width 47 height 47
click at [352, 99] on button "MOVER" at bounding box center [337, 106] width 68 height 27
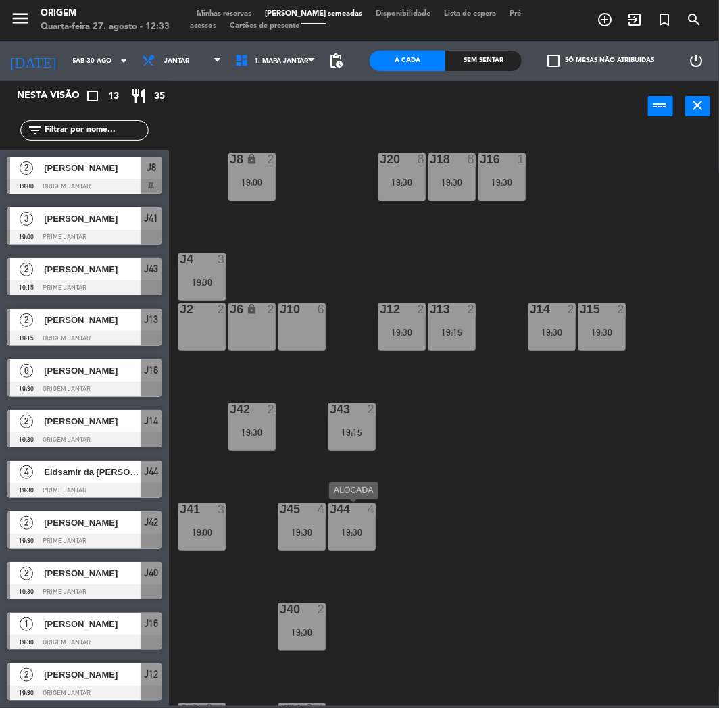
click at [342, 527] on div "19:30" at bounding box center [351, 531] width 47 height 9
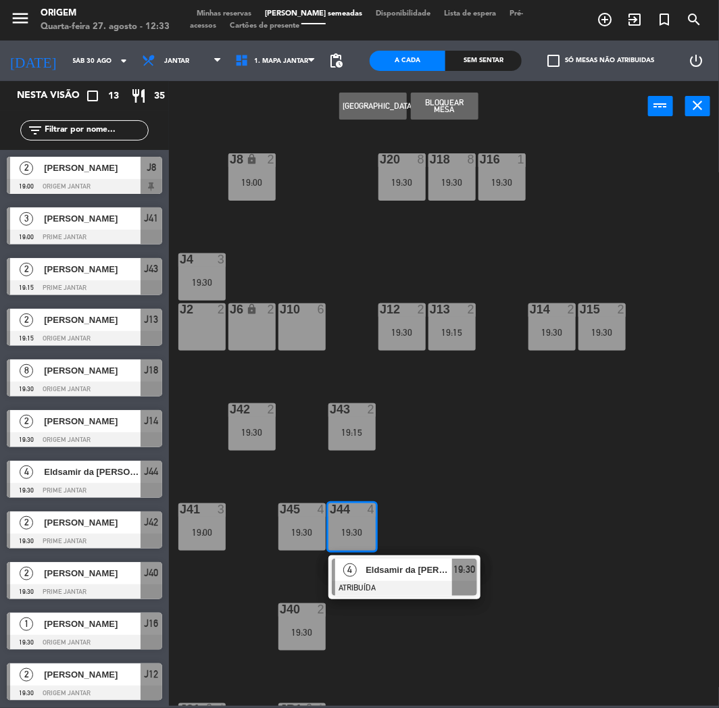
click at [358, 338] on div "J20 8 19:30 J16 1 19:30 J8 lock 2 19:00 J18 8 19:30 J4 3 19:30 J10 6 J12 2 19:3…" at bounding box center [447, 418] width 542 height 576
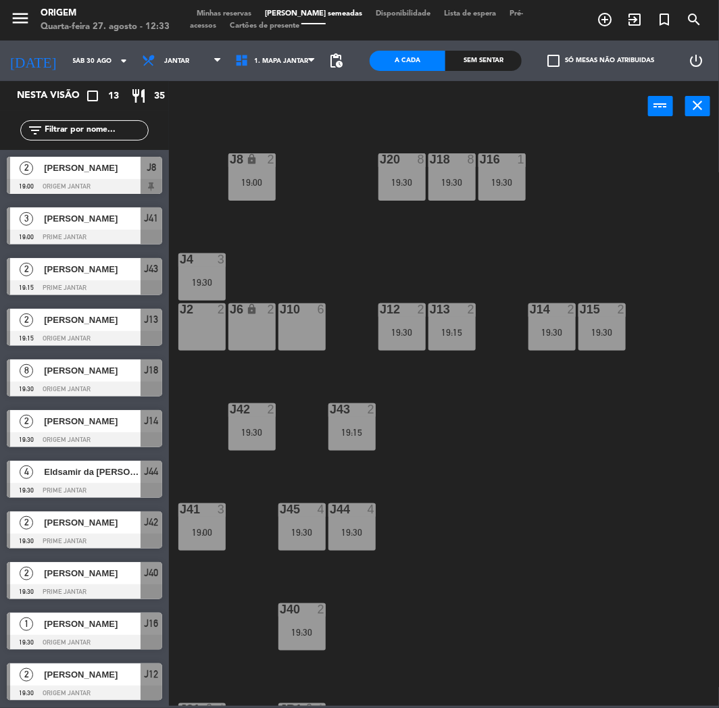
click at [219, 284] on div "19:30" at bounding box center [201, 282] width 47 height 9
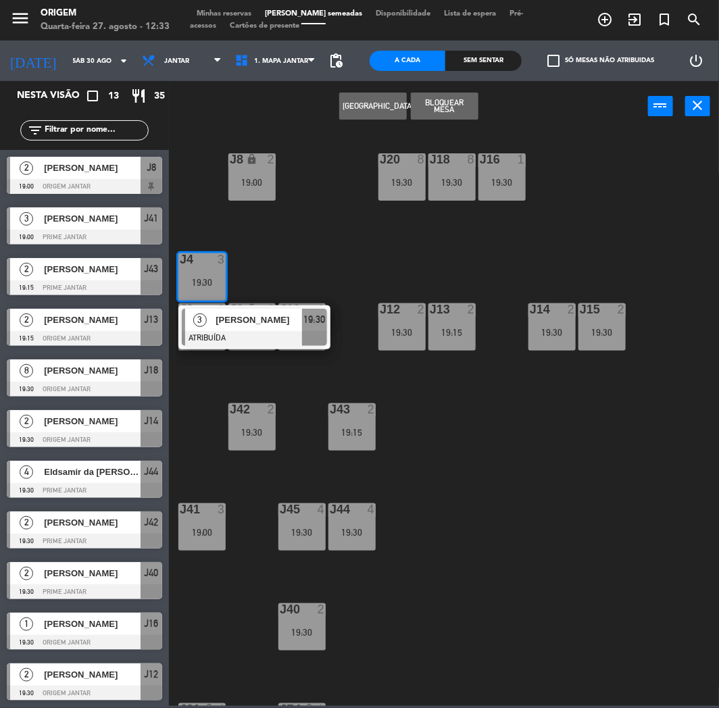
click at [331, 244] on div "J20 8 19:30 J16 1 19:30 J8 lock 2 19:00 J18 8 19:30 J4 3 19:30 3 [PERSON_NAME] …" at bounding box center [447, 418] width 542 height 576
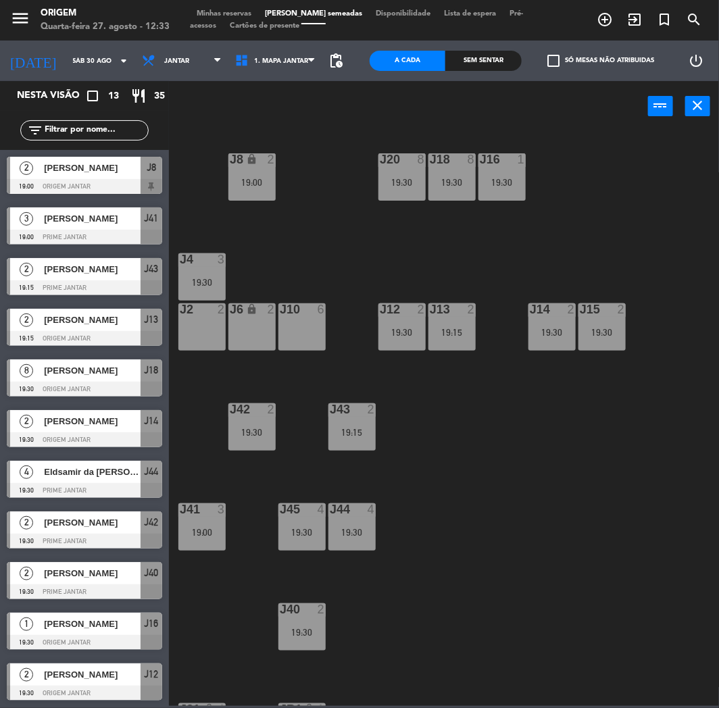
click at [292, 315] on div "J10 6" at bounding box center [301, 310] width 47 height 14
click at [205, 272] on div "J4 3 19:30" at bounding box center [201, 276] width 47 height 47
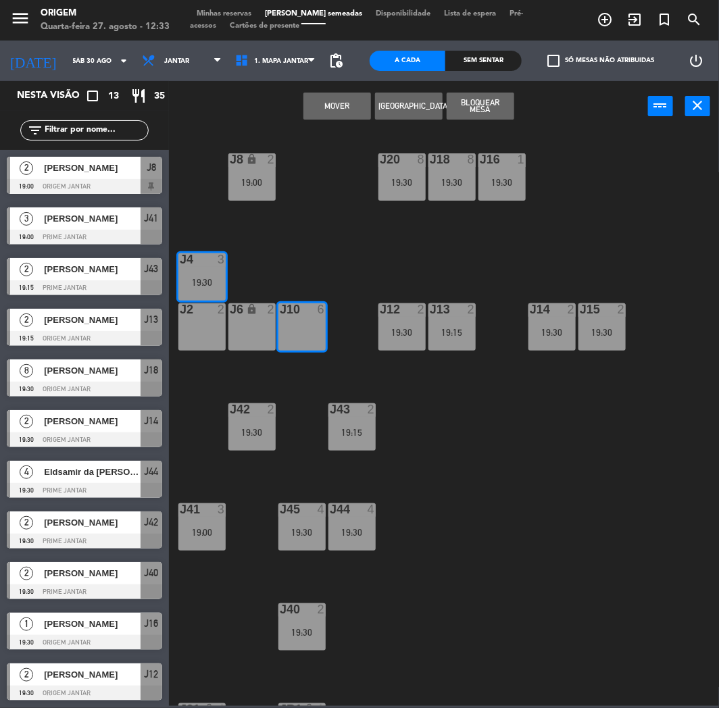
click at [356, 100] on button "MOVER" at bounding box center [337, 106] width 68 height 27
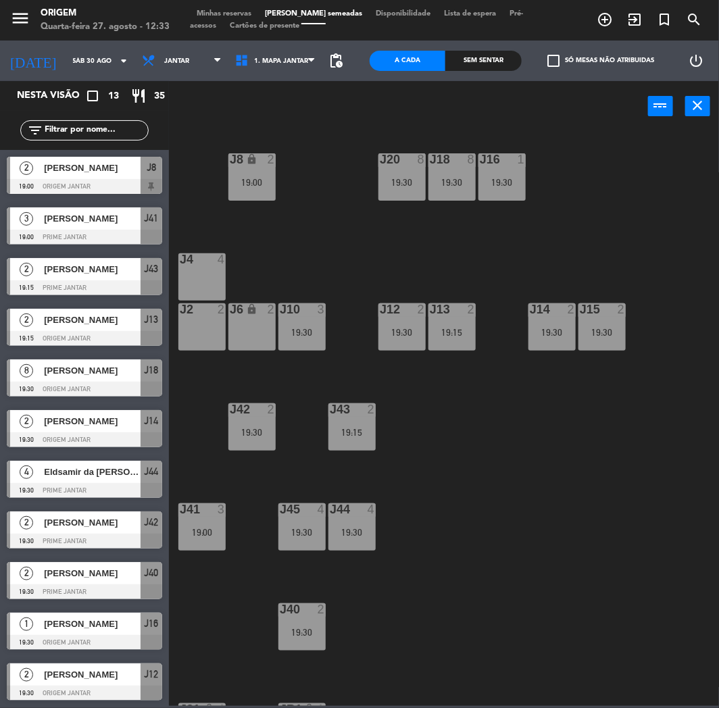
drag, startPoint x: 213, startPoint y: 259, endPoint x: 221, endPoint y: 290, distance: 32.8
click at [213, 264] on div "4" at bounding box center [224, 259] width 22 height 12
click at [228, 321] on div "J6 lock 2" at bounding box center [251, 326] width 47 height 47
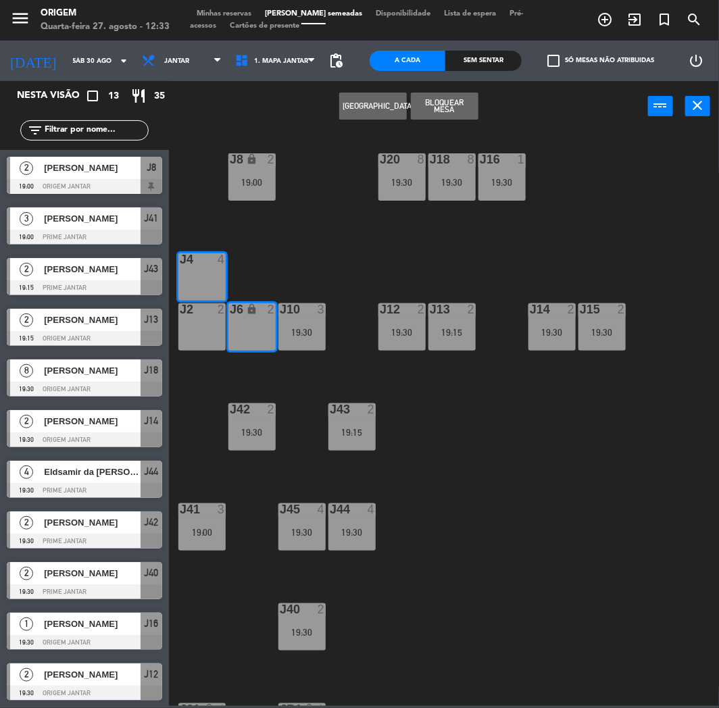
click at [184, 329] on div "J2 2" at bounding box center [201, 326] width 47 height 47
click at [230, 315] on div "J6" at bounding box center [230, 309] width 1 height 12
click at [431, 105] on button "Bloquear Mesa" at bounding box center [445, 106] width 68 height 27
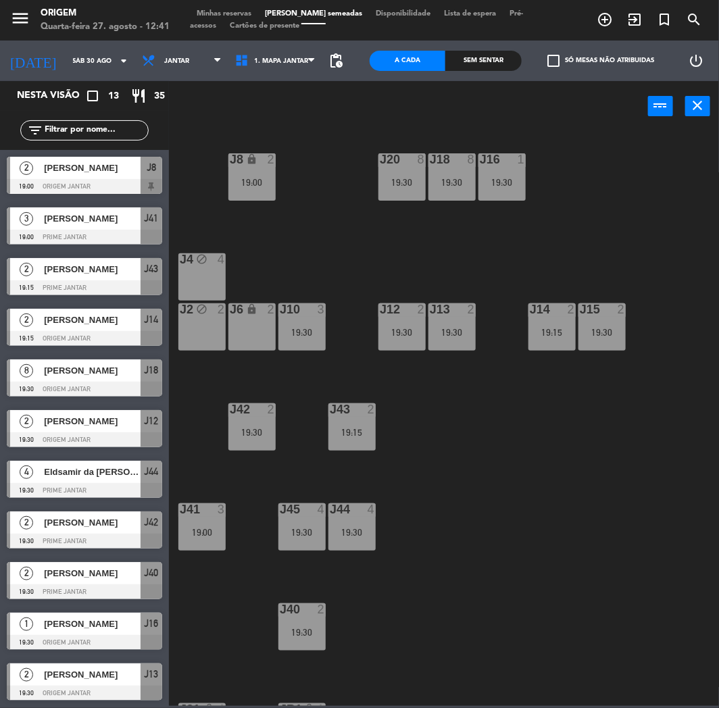
click at [204, 274] on div "J4 block 4" at bounding box center [201, 276] width 47 height 47
click at [213, 339] on div "J2 block 2" at bounding box center [201, 326] width 47 height 47
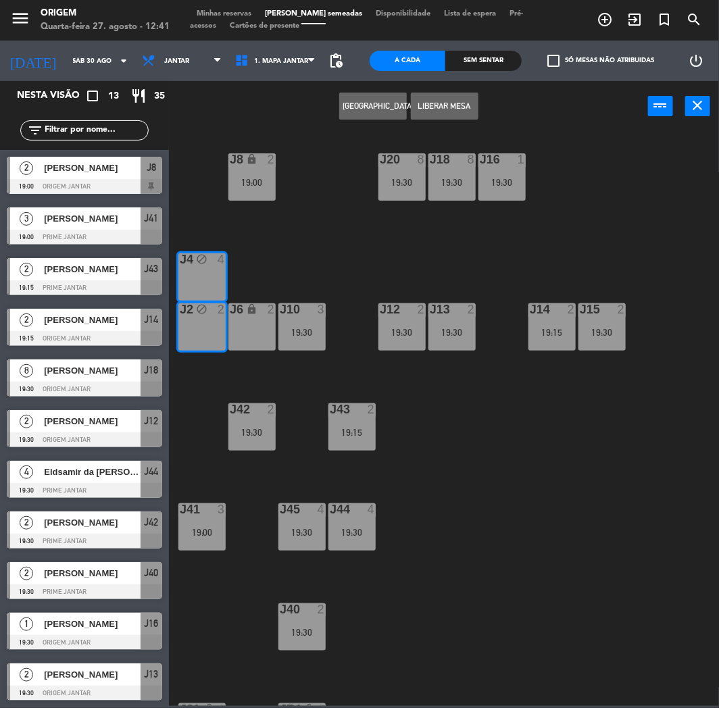
click at [363, 112] on button "[GEOGRAPHIC_DATA]" at bounding box center [373, 106] width 68 height 27
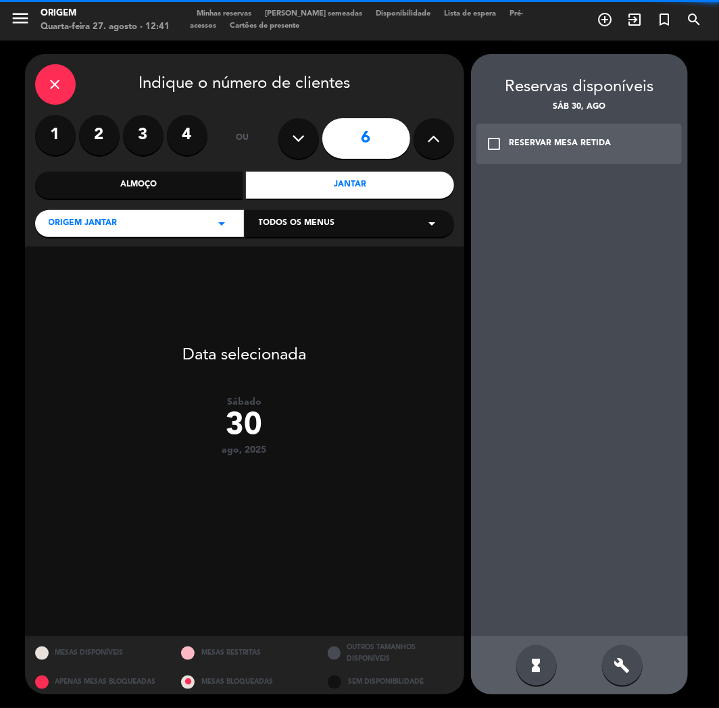
click at [440, 134] on button at bounding box center [433, 138] width 41 height 41
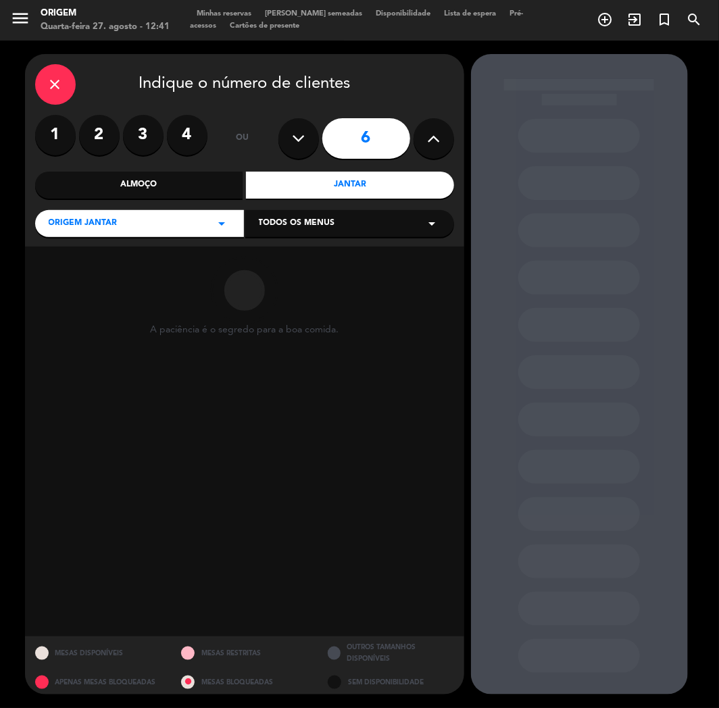
type input "7"
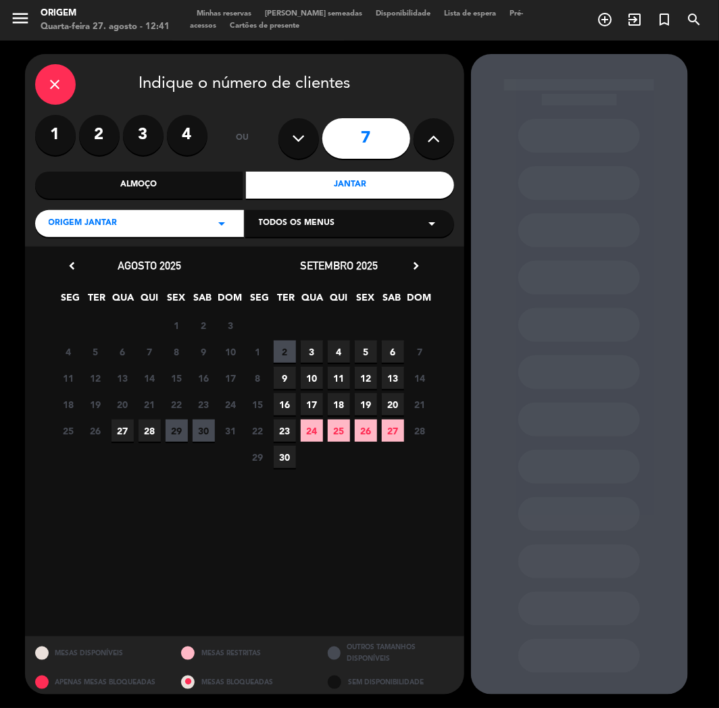
click at [197, 430] on span "30" at bounding box center [203, 430] width 22 height 22
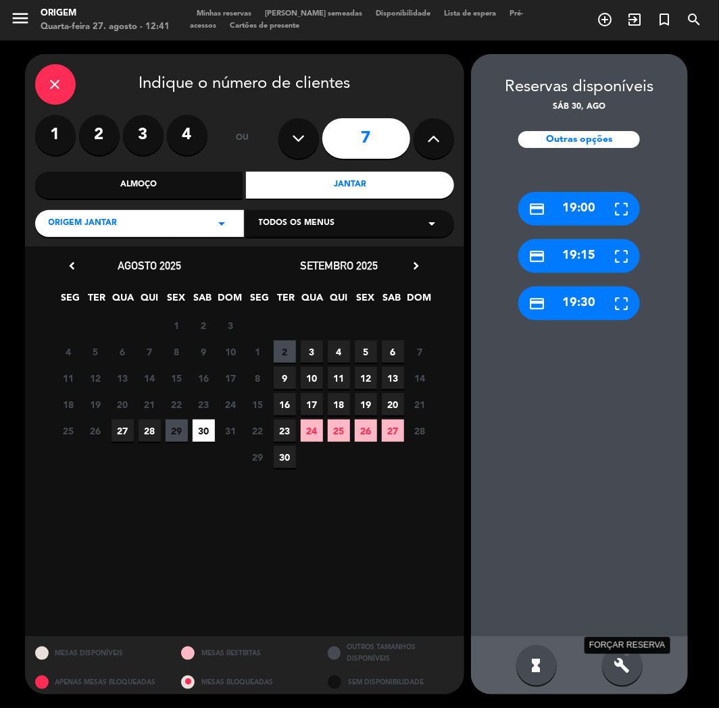
click at [618, 667] on icon "build" at bounding box center [622, 665] width 16 height 16
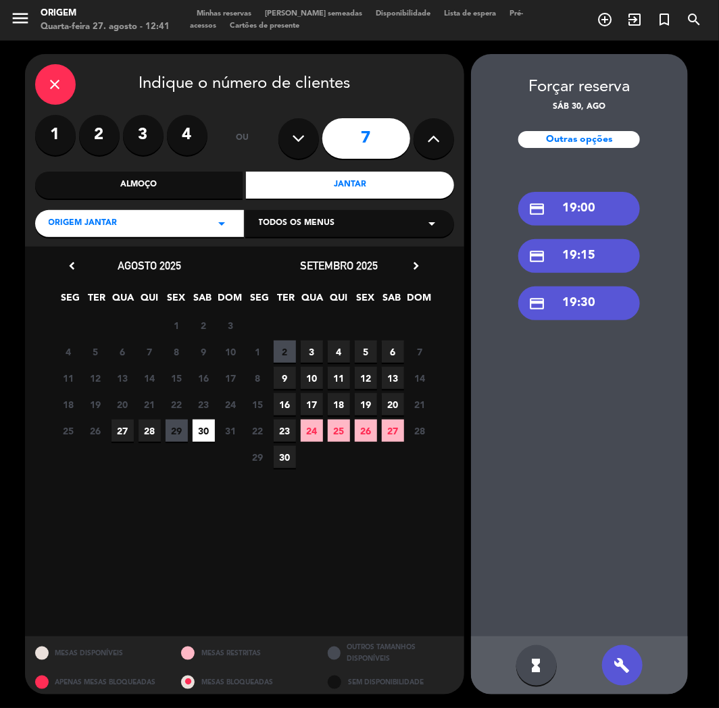
click at [596, 296] on div "credit_card 19:30" at bounding box center [579, 303] width 122 height 34
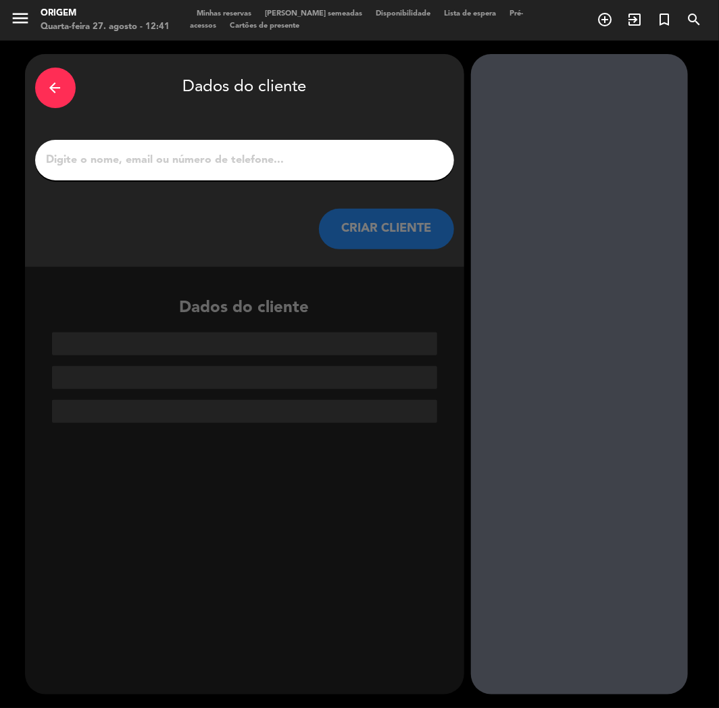
click at [214, 159] on input "1" at bounding box center [244, 160] width 398 height 19
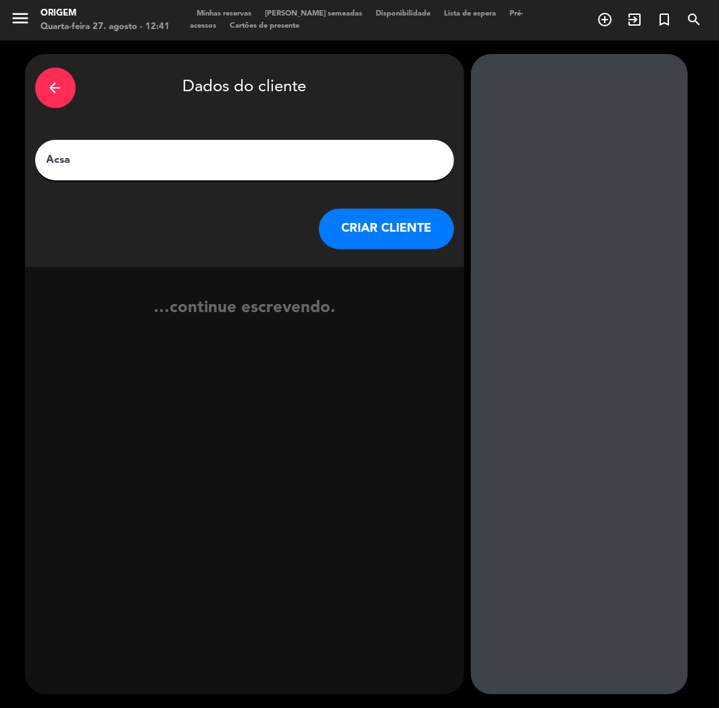
type input "Acsa"
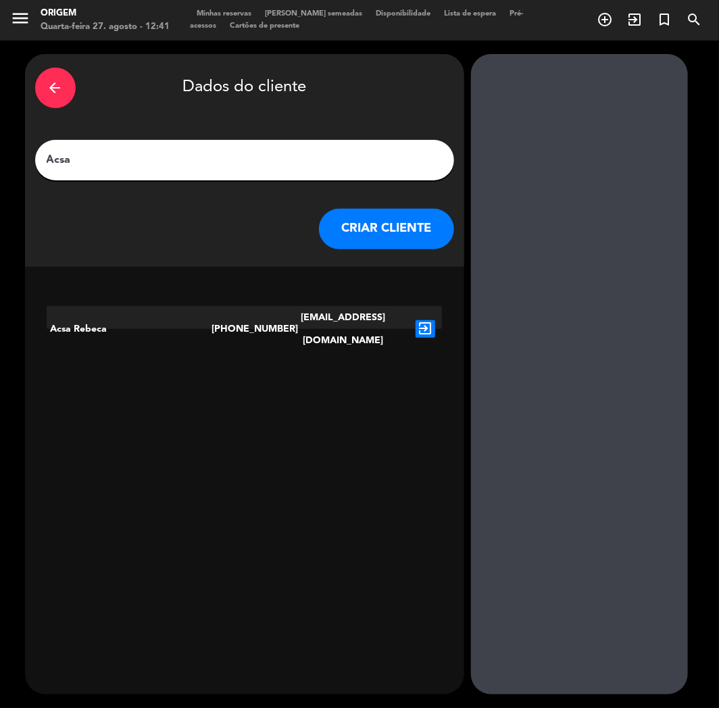
click at [423, 320] on icon "exit_to_app" at bounding box center [425, 329] width 20 height 18
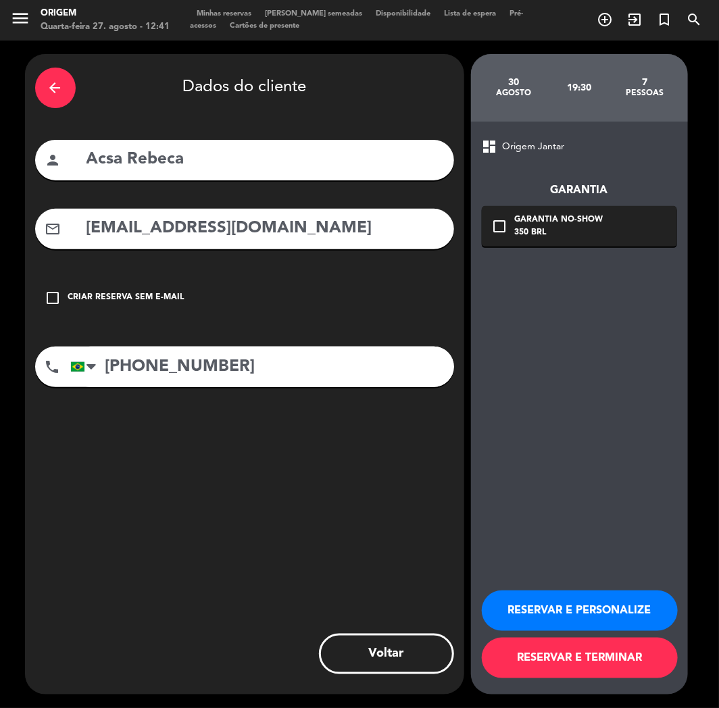
click at [550, 223] on div "Garantia No-show" at bounding box center [559, 220] width 88 height 14
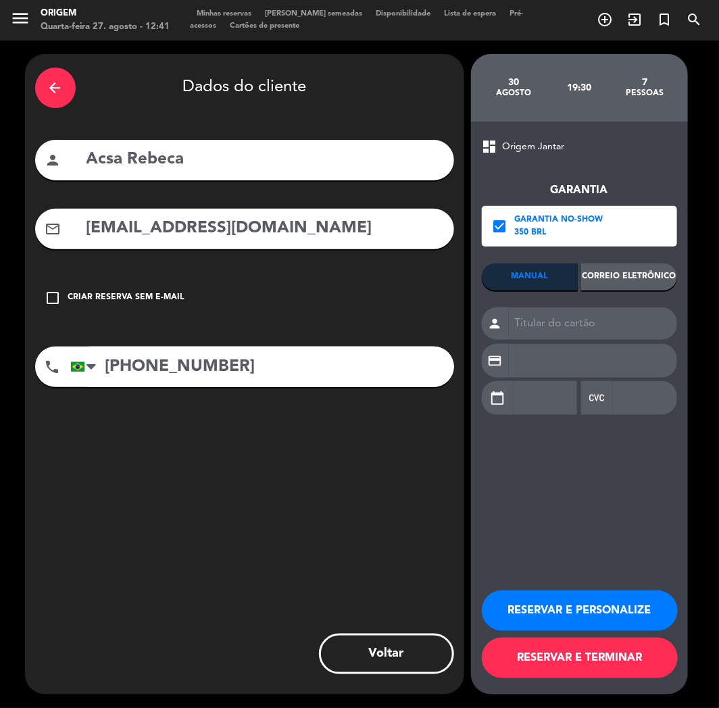
click at [646, 286] on div "Correio eletrônico" at bounding box center [629, 276] width 96 height 27
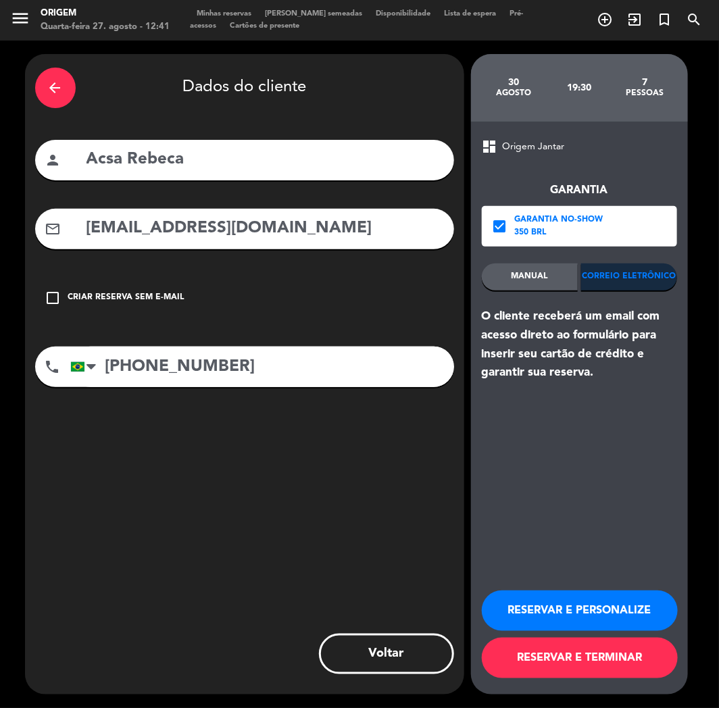
click at [577, 602] on button "RESERVAR E PERSONALIZE" at bounding box center [580, 610] width 196 height 41
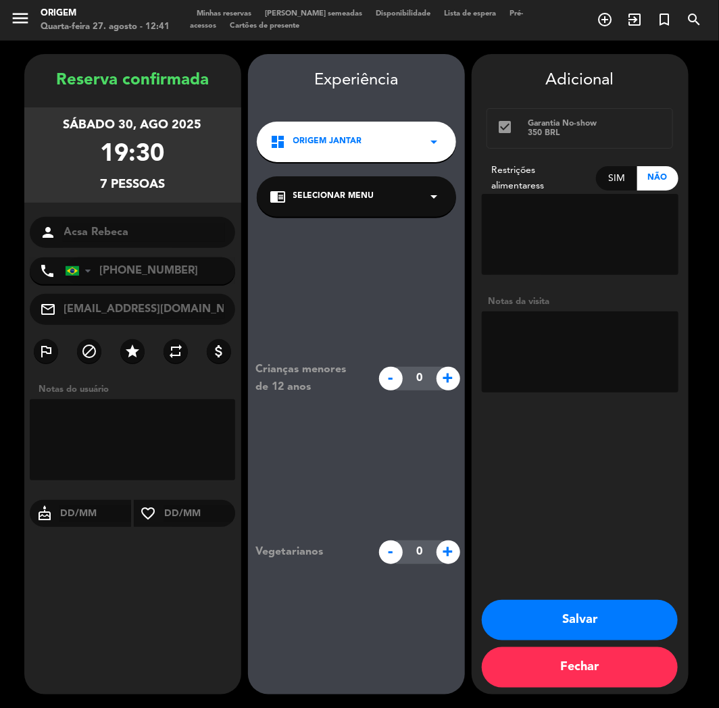
click at [538, 311] on textarea at bounding box center [580, 351] width 197 height 81
paste textarea "Nome : Acsa REbeca DO Nascimento CUnha Email: [EMAIL_ADDRESS][DOMAIN_NAME] Rest…"
type textarea "Nome : Acsa REbeca DO Nascimento CUnha Email: [EMAIL_ADDRESS][DOMAIN_NAME] Rest…"
click at [607, 623] on button "Salvar" at bounding box center [580, 620] width 196 height 41
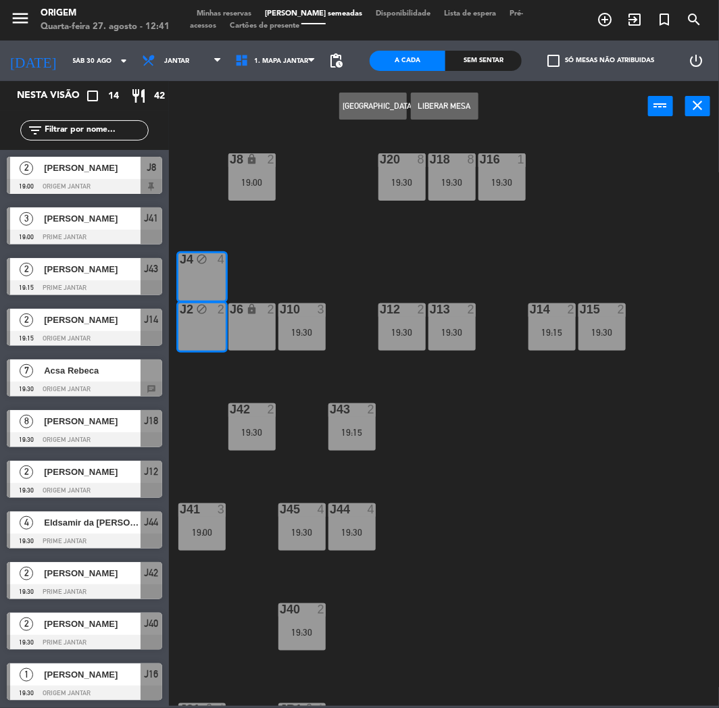
click at [147, 363] on div at bounding box center [151, 370] width 22 height 22
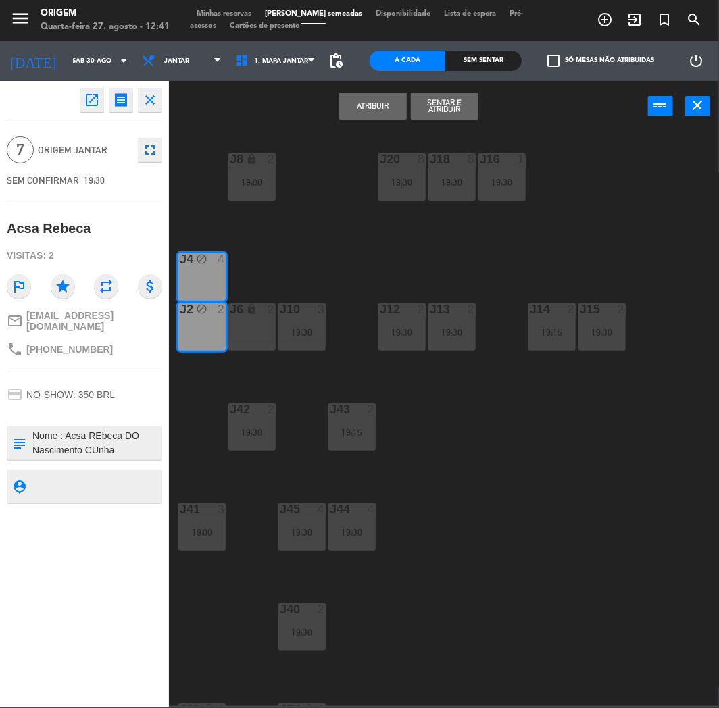
click at [365, 111] on button "Atribuir" at bounding box center [373, 106] width 68 height 27
